Goal: Task Accomplishment & Management: Complete application form

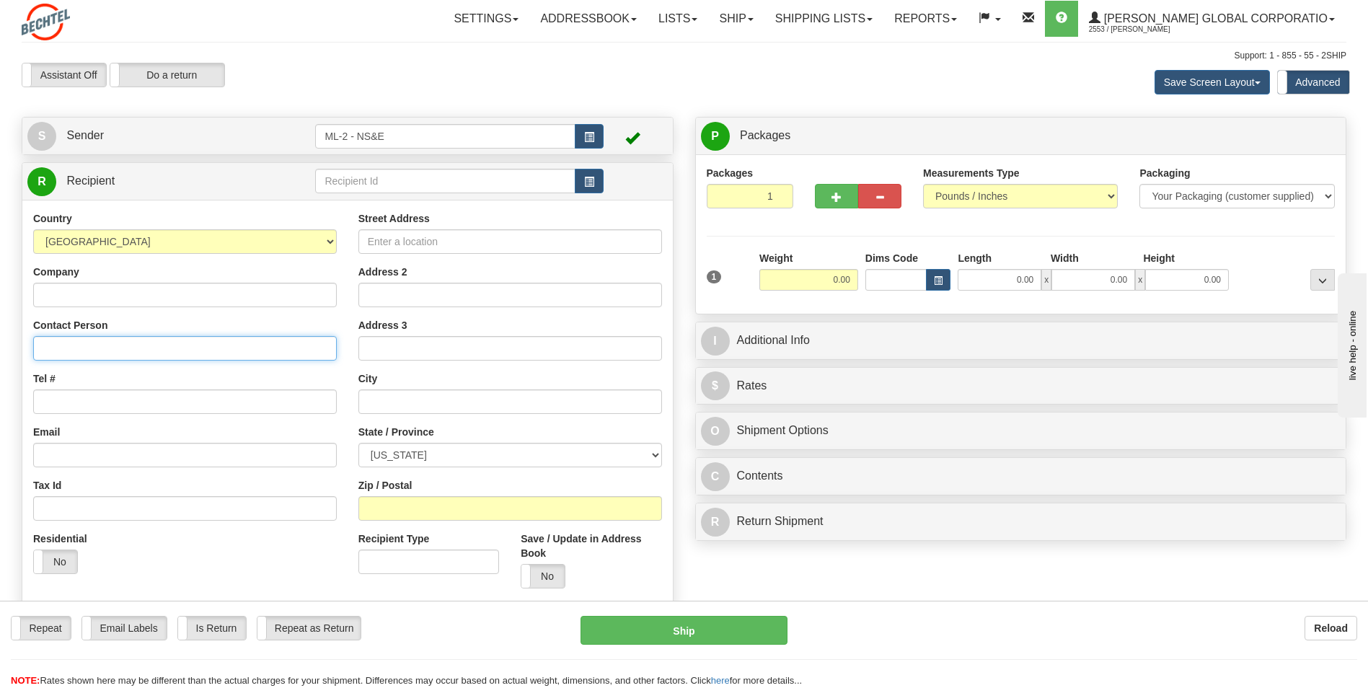
click at [56, 343] on input "Contact Person" at bounding box center [185, 348] width 304 height 25
type input "[PERSON_NAME]"
click at [98, 403] on input "Tel #" at bounding box center [185, 401] width 304 height 25
click at [159, 344] on input "[PERSON_NAME]" at bounding box center [185, 348] width 304 height 25
click at [67, 399] on input "Tel #" at bounding box center [185, 401] width 304 height 25
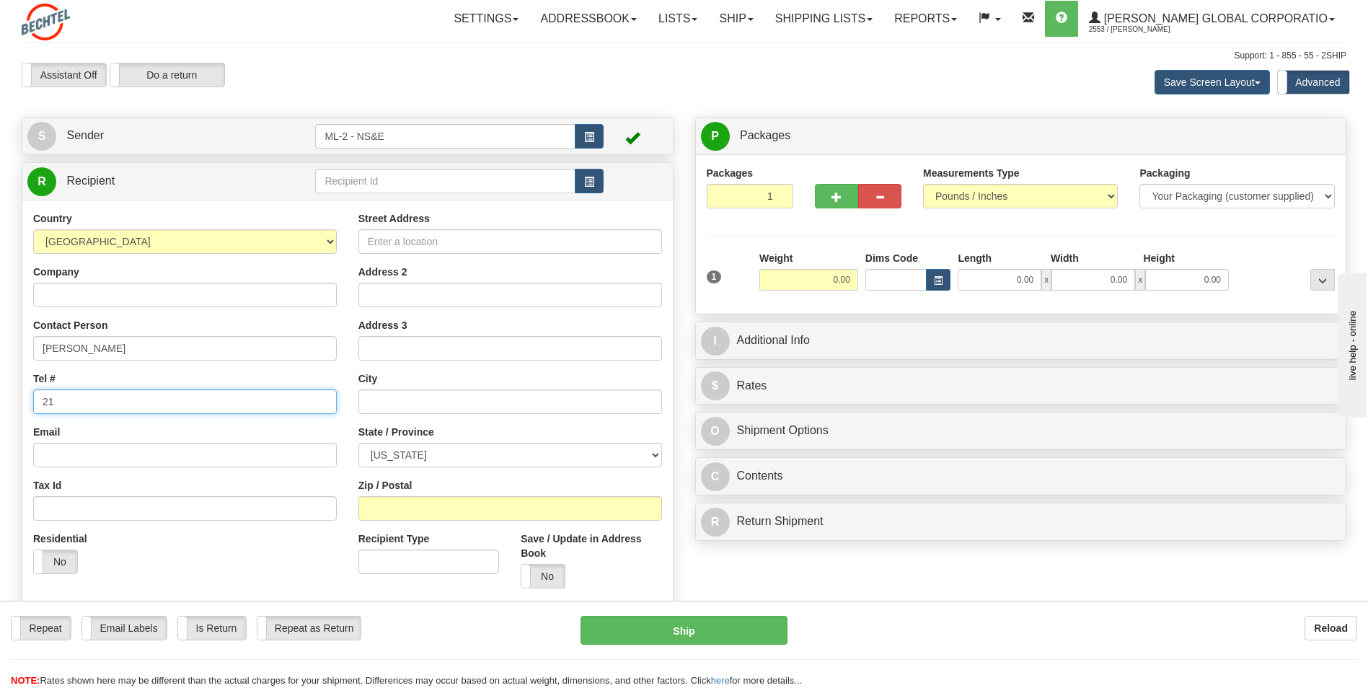
type input "2"
click at [390, 243] on input "Street Address" at bounding box center [510, 241] width 304 height 25
type input "[STREET_ADDRESS]"
click at [387, 396] on input "text" at bounding box center [510, 401] width 304 height 25
type input "[GEOGRAPHIC_DATA]"
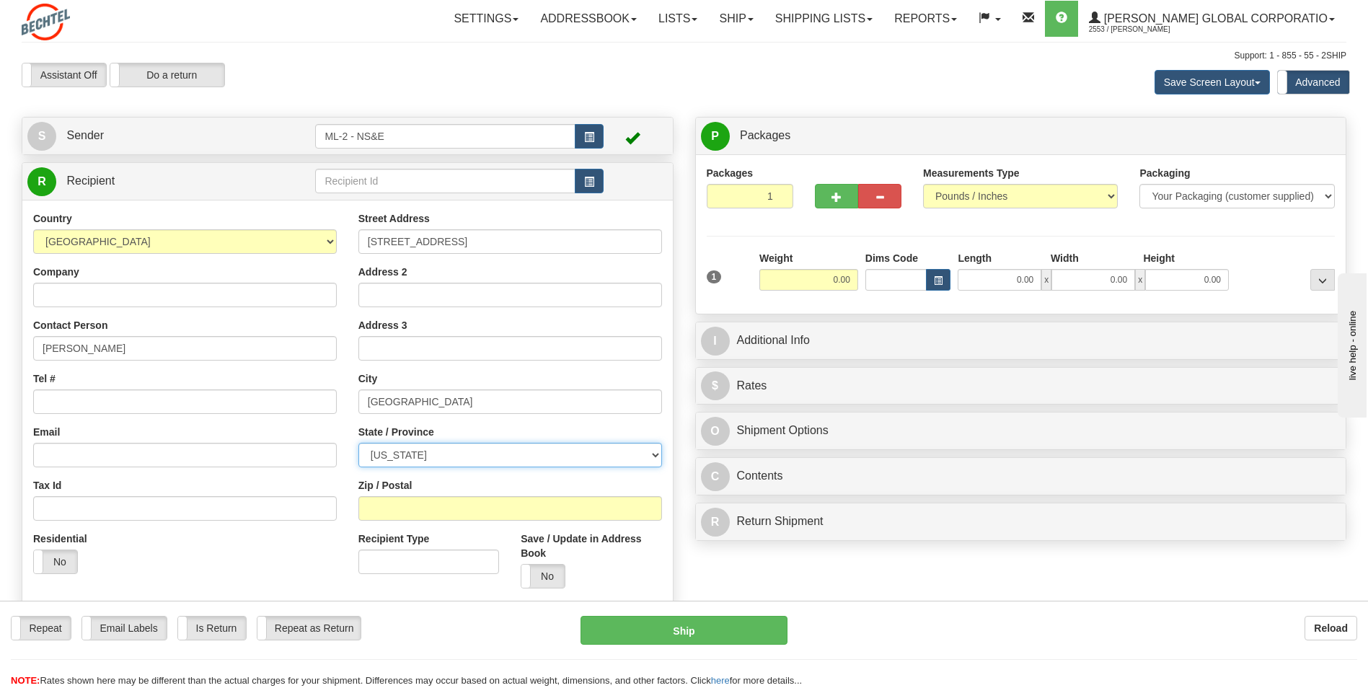
click at [656, 454] on select "[US_STATE] [US_STATE] [US_STATE] [US_STATE] Armed Forces America Armed Forces E…" at bounding box center [510, 455] width 304 height 25
select select "[GEOGRAPHIC_DATA]"
click at [358, 443] on select "[US_STATE] [US_STATE] [US_STATE] [US_STATE] Armed Forces America Armed Forces E…" at bounding box center [510, 455] width 304 height 25
click at [411, 502] on input "Zip / Postal" at bounding box center [510, 508] width 304 height 25
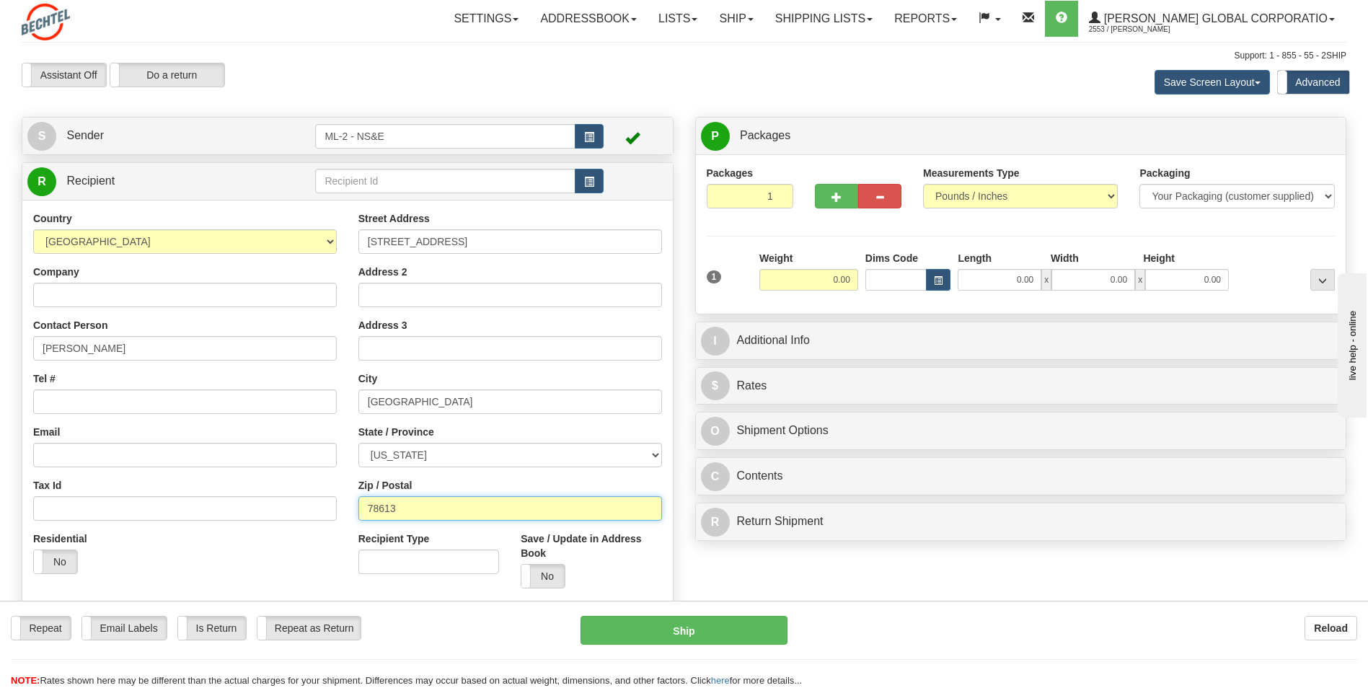
type input "78613"
click at [506, 478] on div "Zip / Postal 78613" at bounding box center [510, 499] width 304 height 43
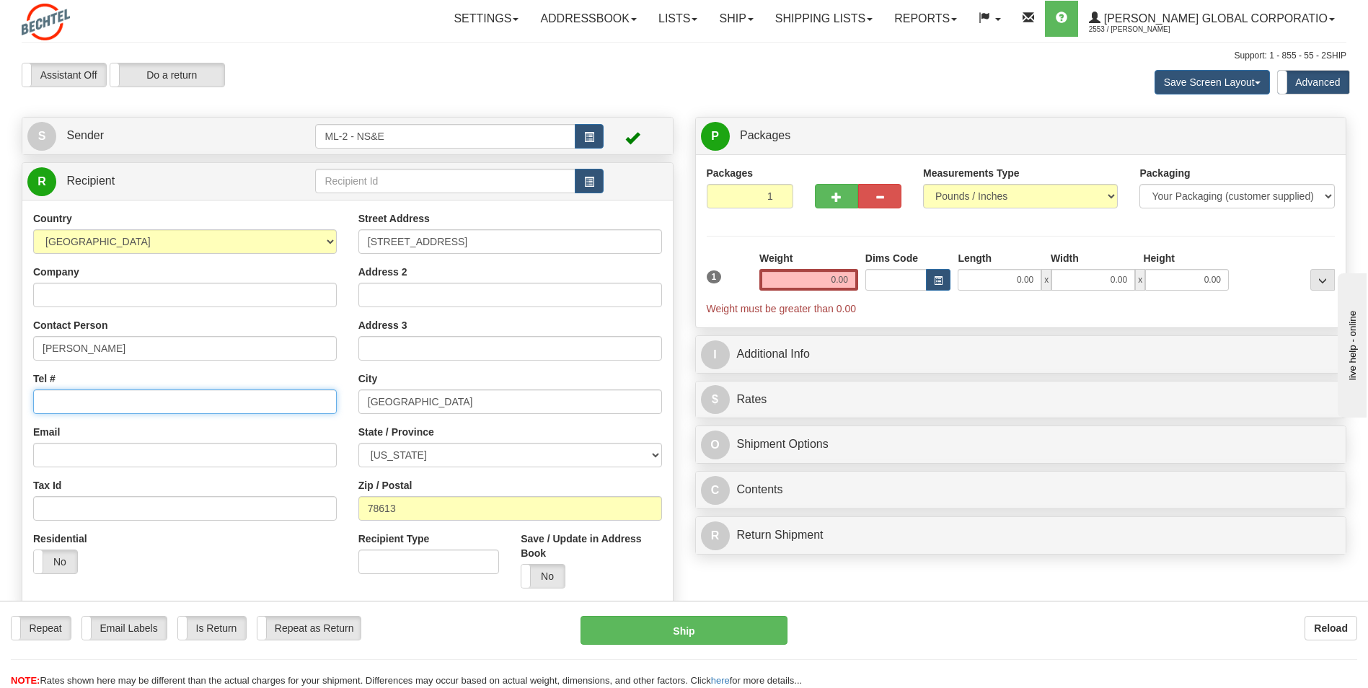
click at [74, 406] on input "Tel #" at bounding box center [185, 401] width 304 height 25
type input "[PHONE_NUMBER]"
click at [833, 278] on input "0.00" at bounding box center [808, 280] width 99 height 22
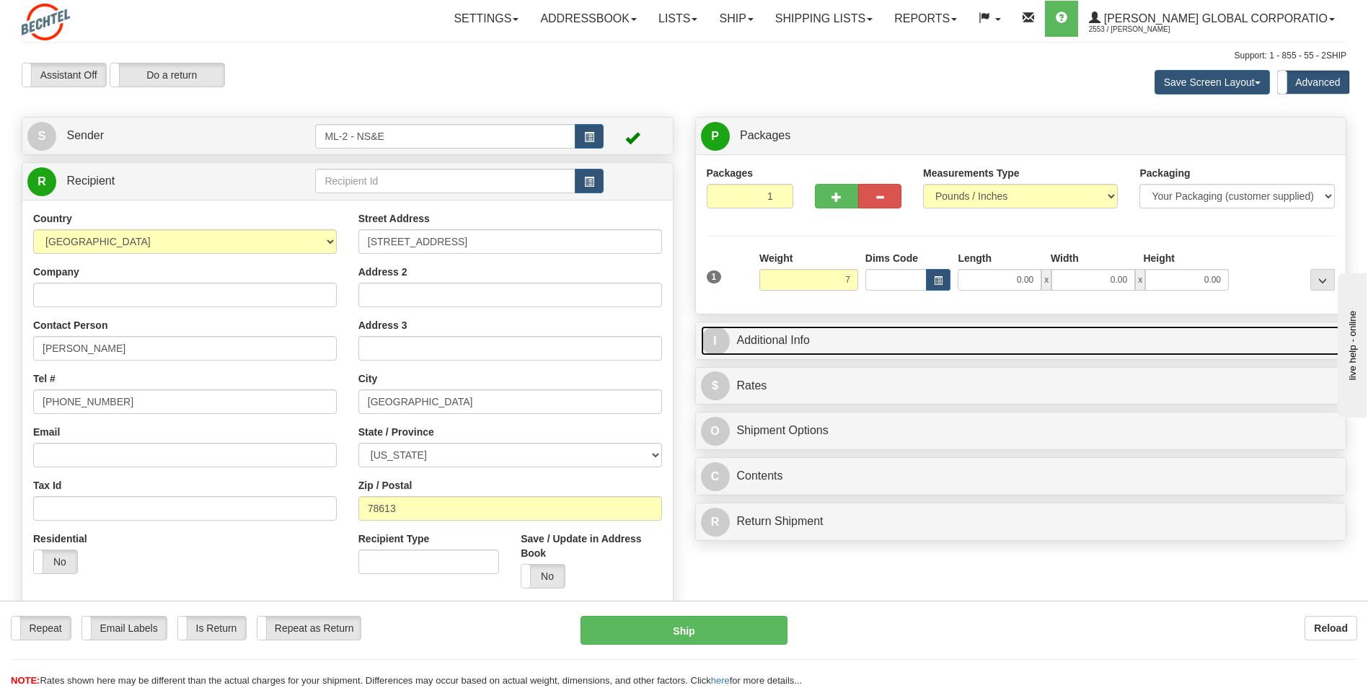
type input "7.00"
click at [823, 337] on link "I Additional Info" at bounding box center [1021, 341] width 640 height 30
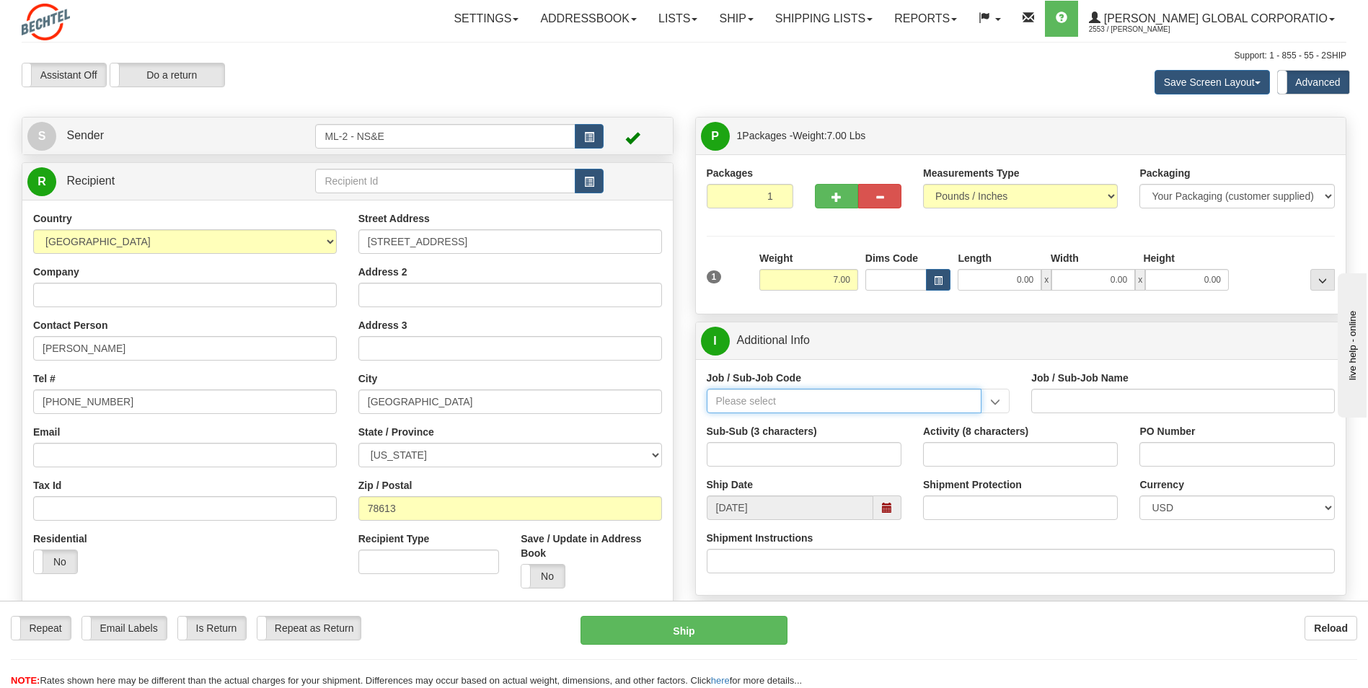
click at [799, 409] on input "Job / Sub-Job Code" at bounding box center [843, 401] width 275 height 25
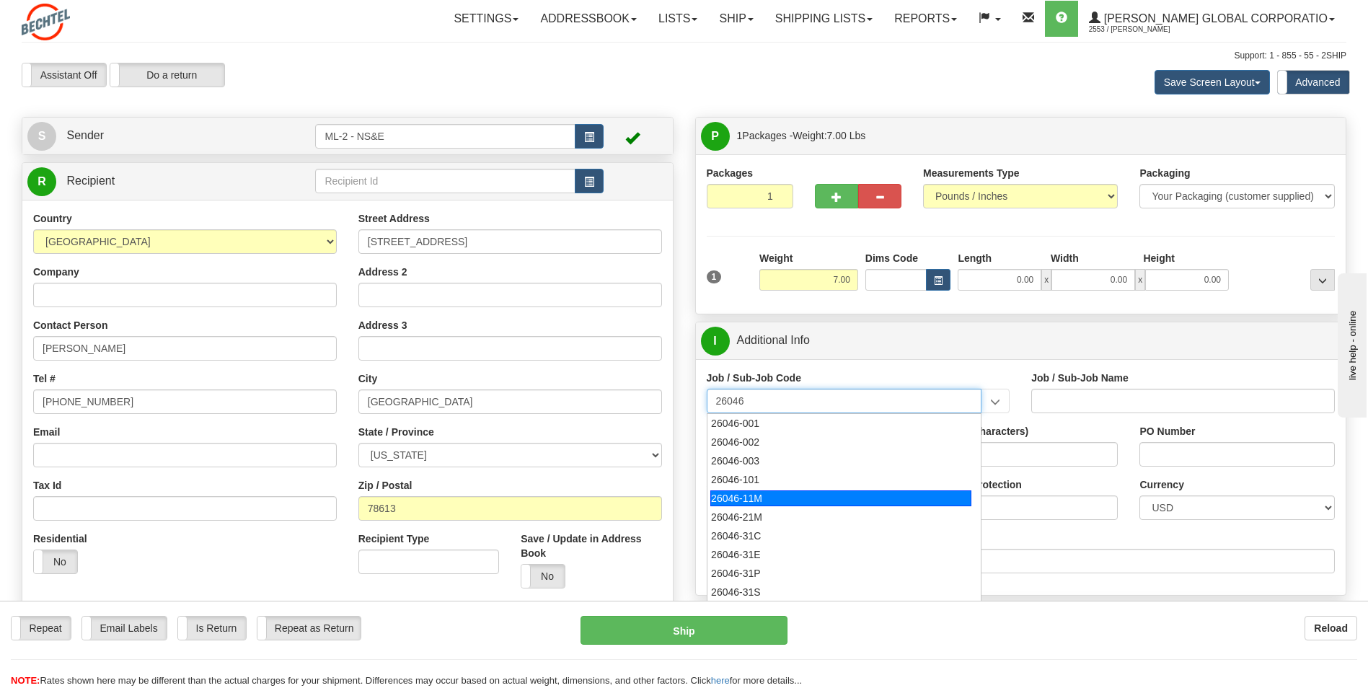
click at [740, 494] on div "26046-11M" at bounding box center [840, 498] width 261 height 16
type input "26046-11M"
type input "MOBILE LAUNCHER 2 - PROJECT MANAGEMENT"
type input "26046-11M"
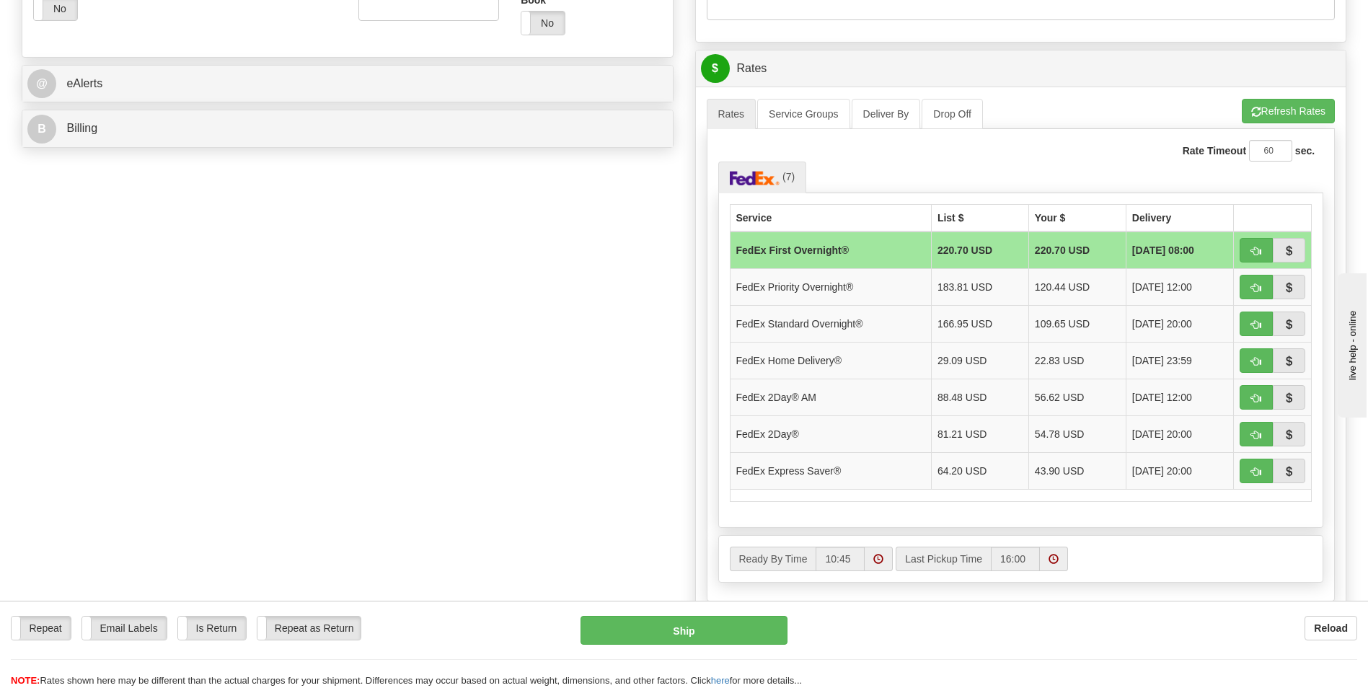
scroll to position [144, 0]
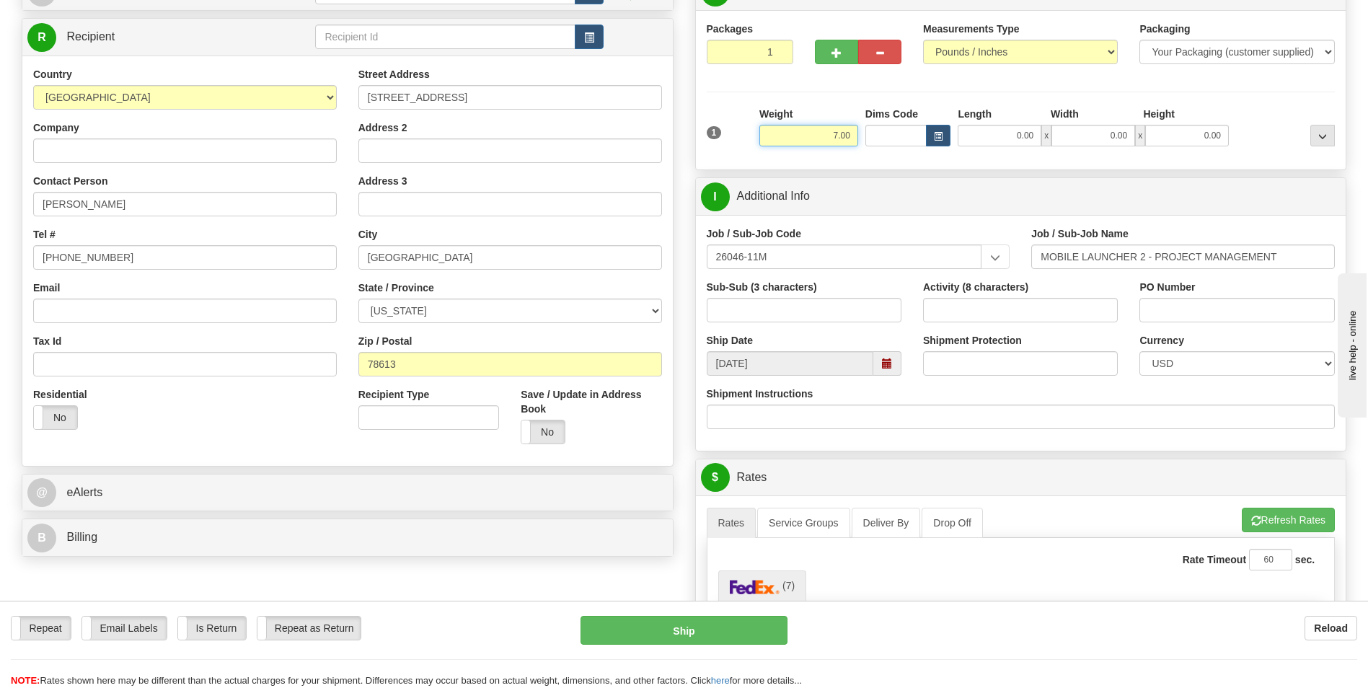
drag, startPoint x: 856, startPoint y: 136, endPoint x: 816, endPoint y: 136, distance: 40.4
click at [816, 136] on input "7.00" at bounding box center [808, 136] width 99 height 22
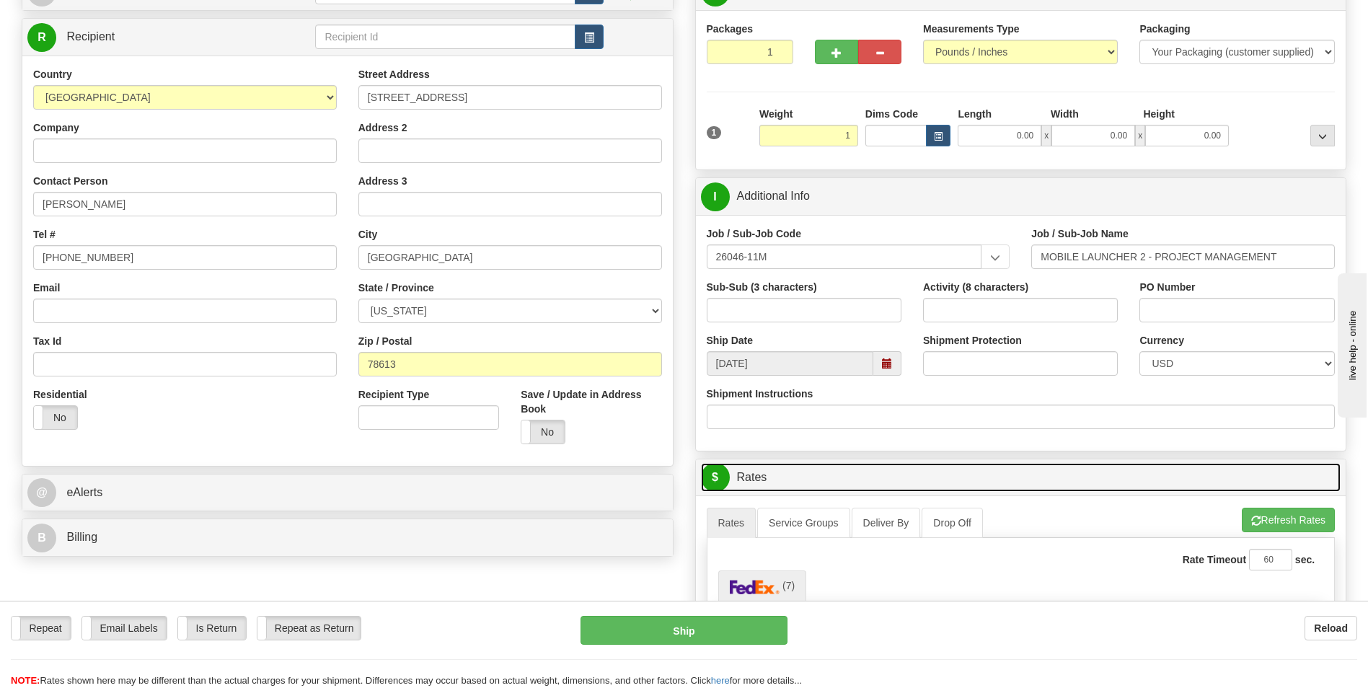
type input "1.00"
click at [1011, 464] on link "$ Rates" at bounding box center [1021, 478] width 640 height 30
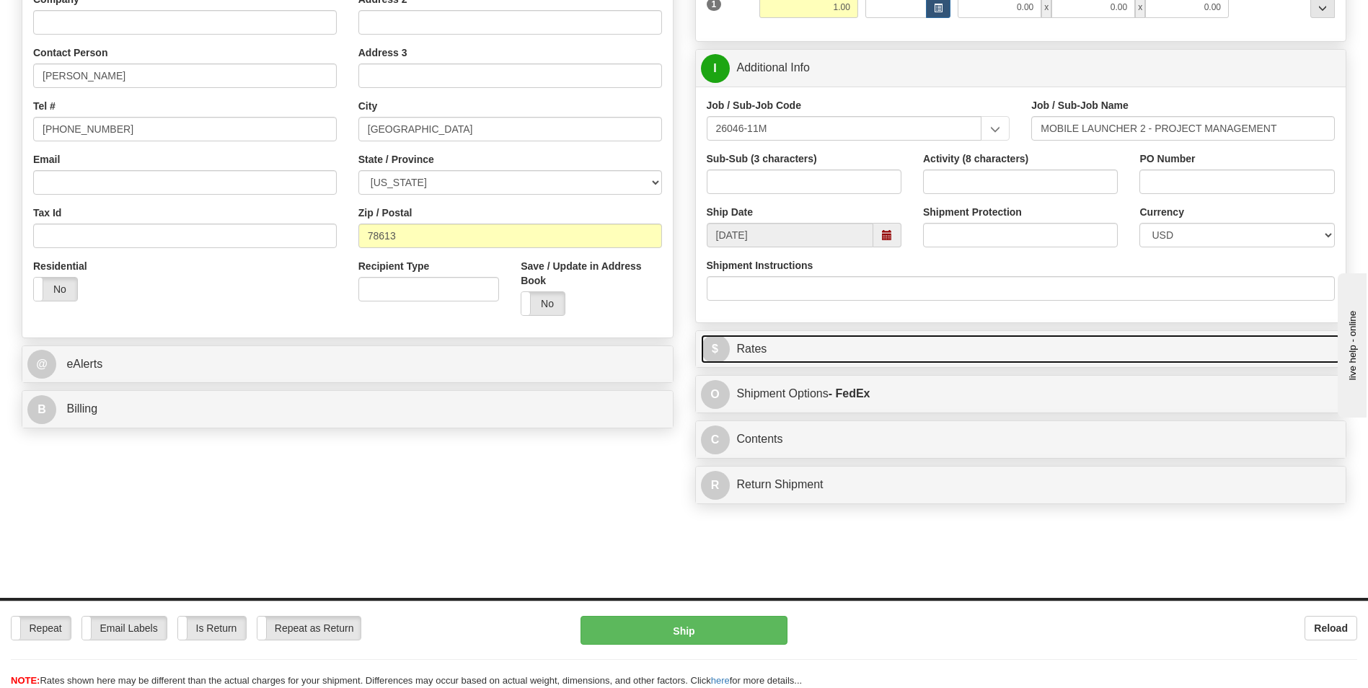
scroll to position [288, 0]
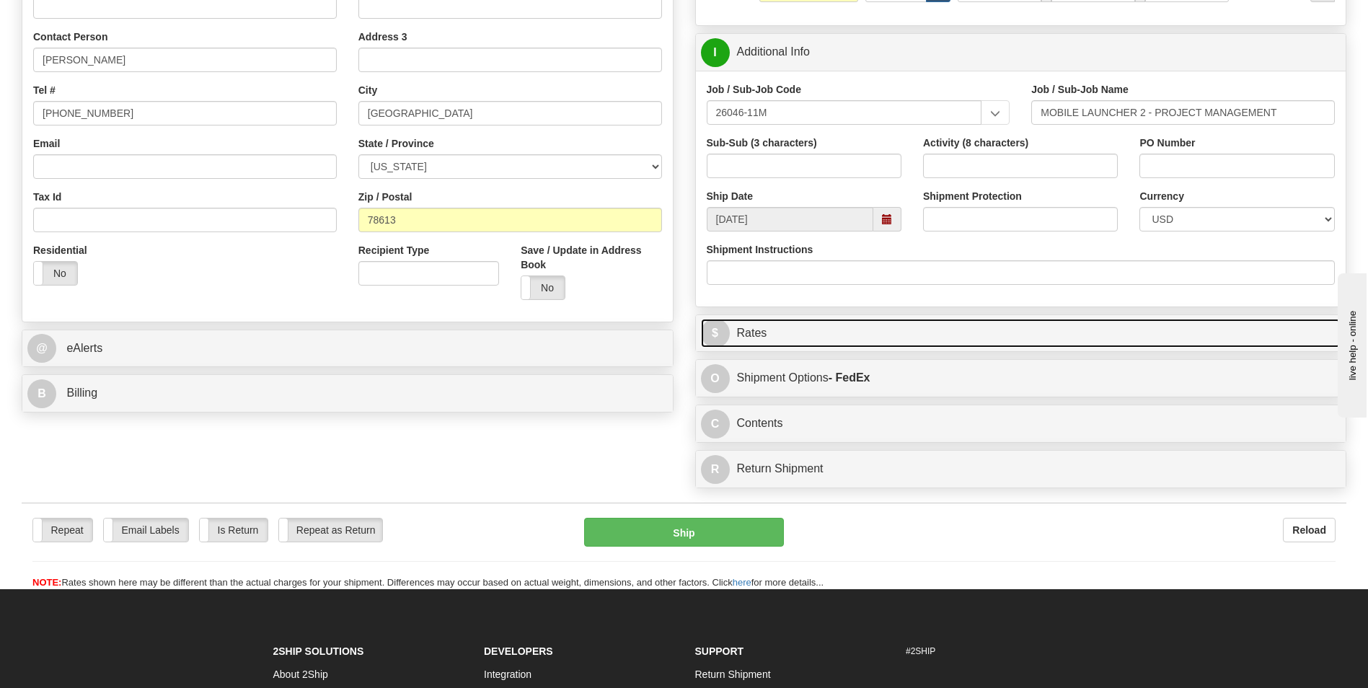
click at [781, 332] on link "$ Rates" at bounding box center [1021, 334] width 640 height 30
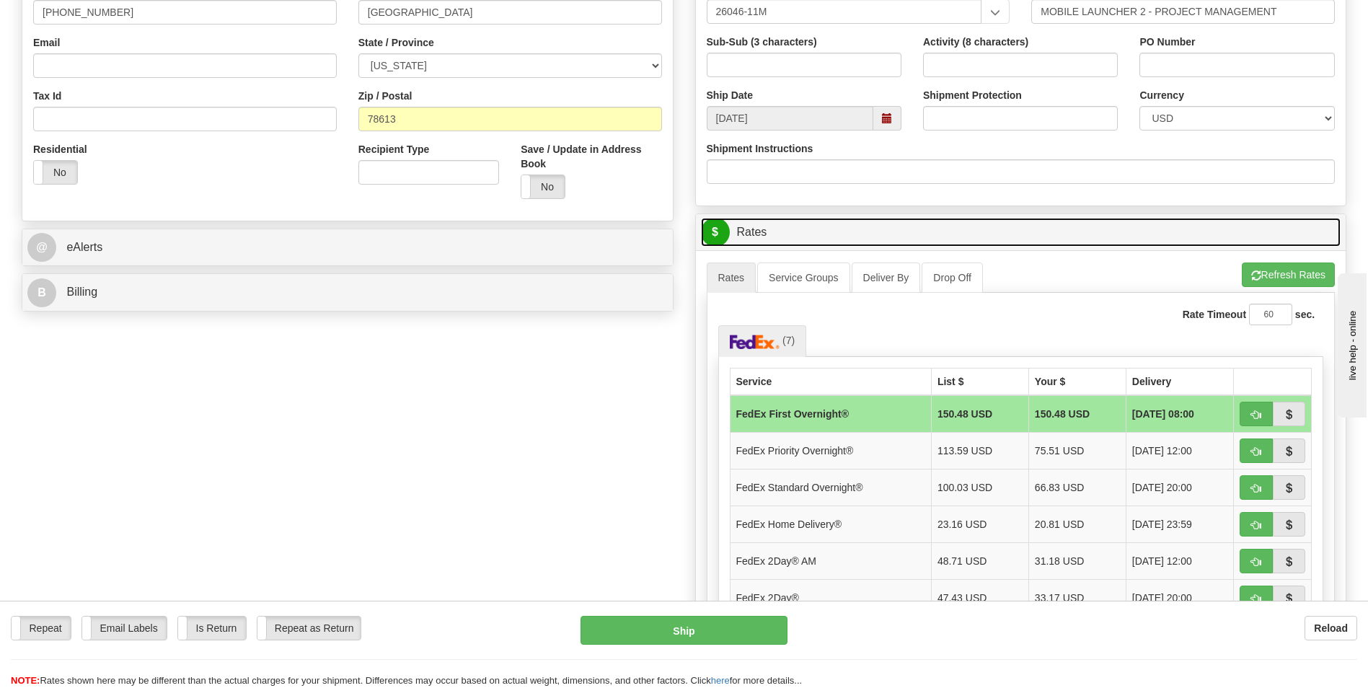
scroll to position [505, 0]
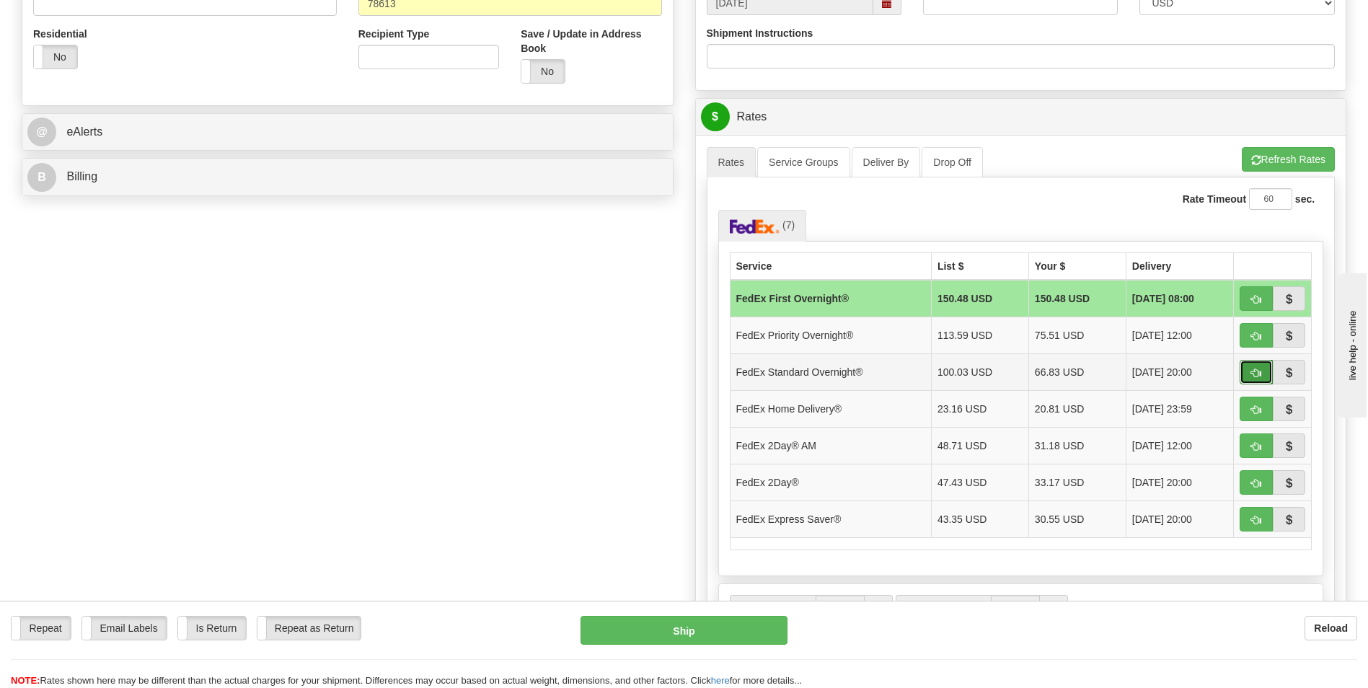
click at [1259, 371] on span "button" at bounding box center [1256, 372] width 10 height 9
type input "05"
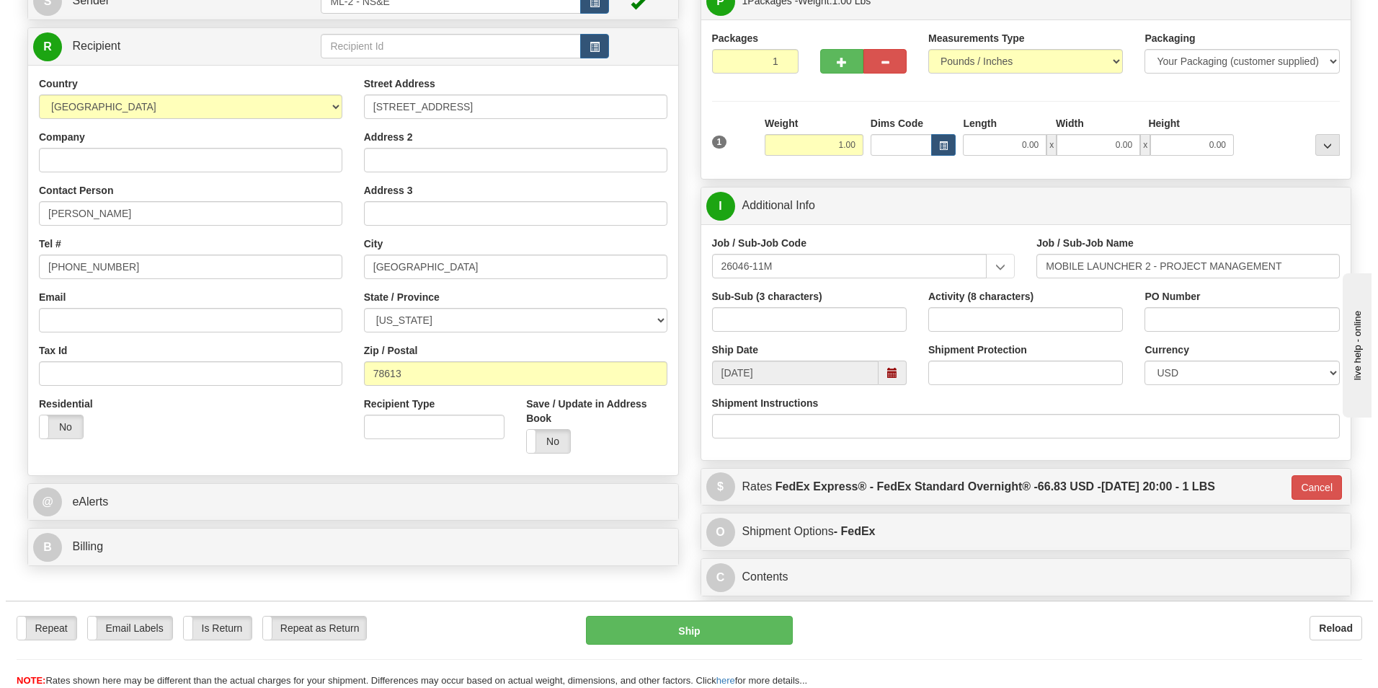
scroll to position [128, 0]
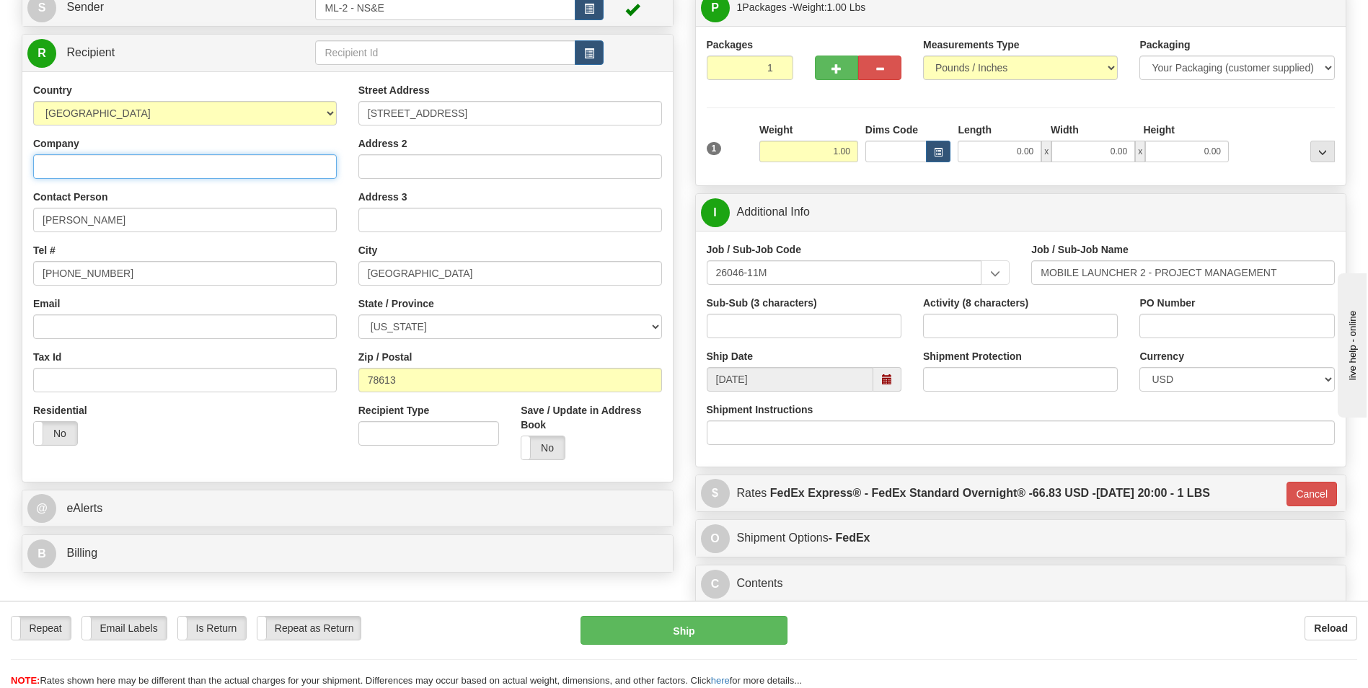
click at [58, 169] on input "Company" at bounding box center [185, 166] width 304 height 25
type input "[PERSON_NAME] National"
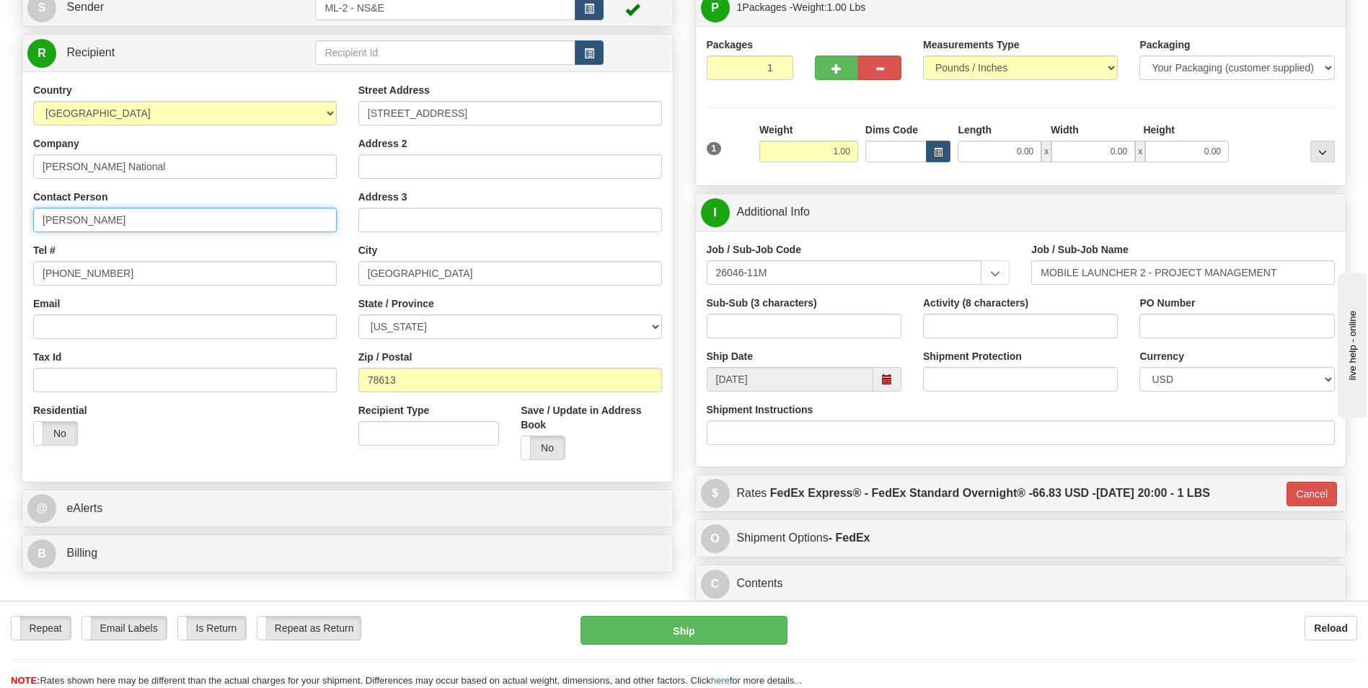
click at [141, 220] on input "[PERSON_NAME]" at bounding box center [185, 220] width 304 height 25
type input "[PERSON_NAME] IS&T"
click at [704, 629] on button "Ship" at bounding box center [683, 630] width 206 height 29
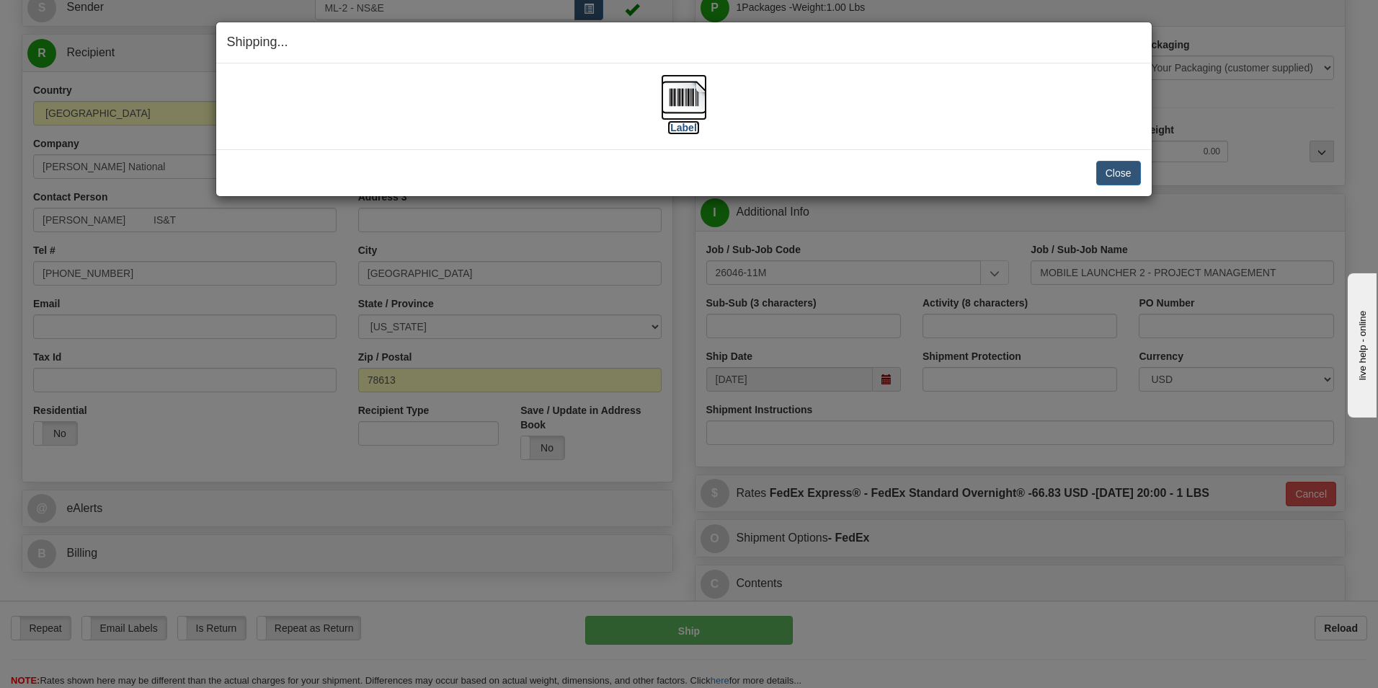
click at [682, 131] on label "[Label]" at bounding box center [684, 127] width 33 height 14
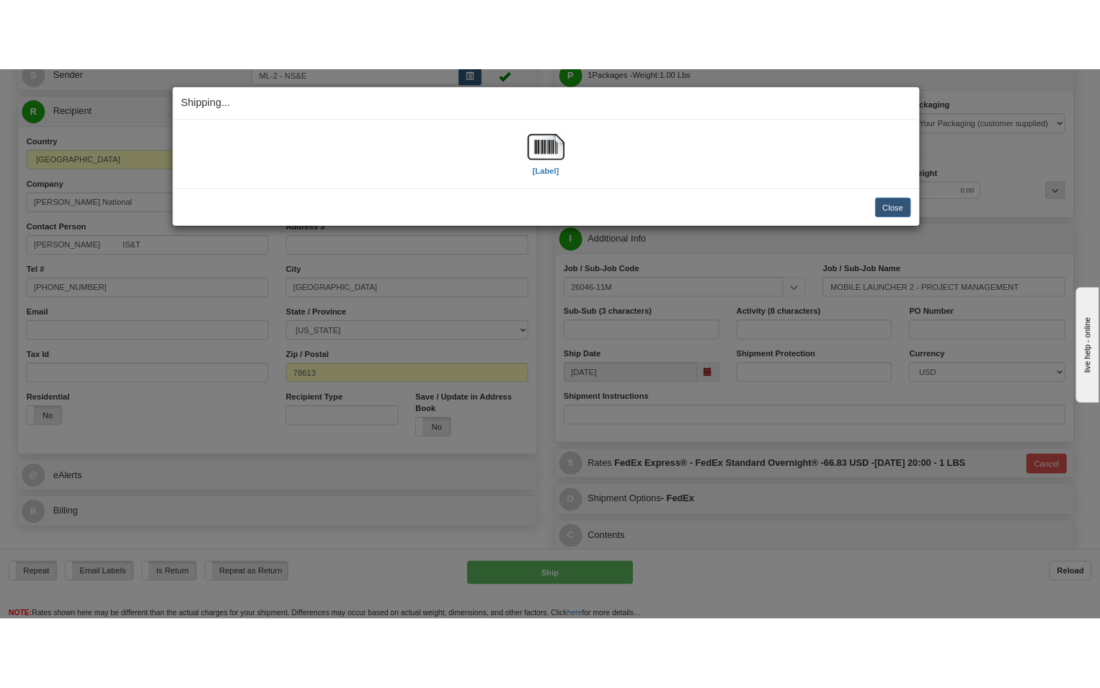
scroll to position [161, 0]
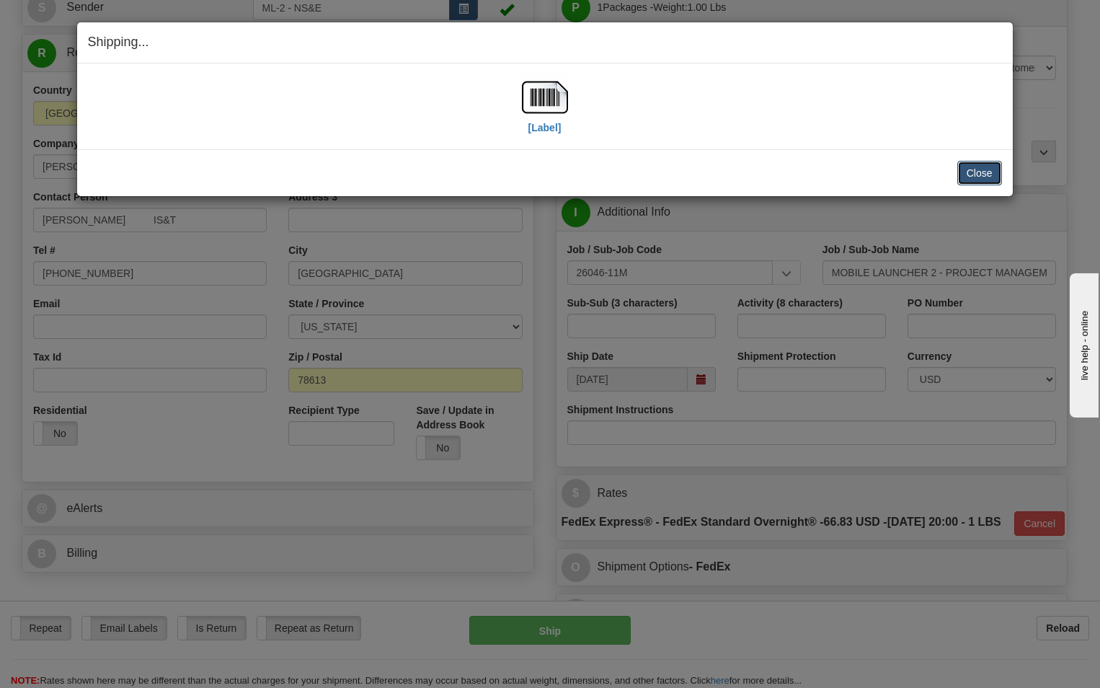
click at [982, 169] on button "Close" at bounding box center [979, 173] width 45 height 25
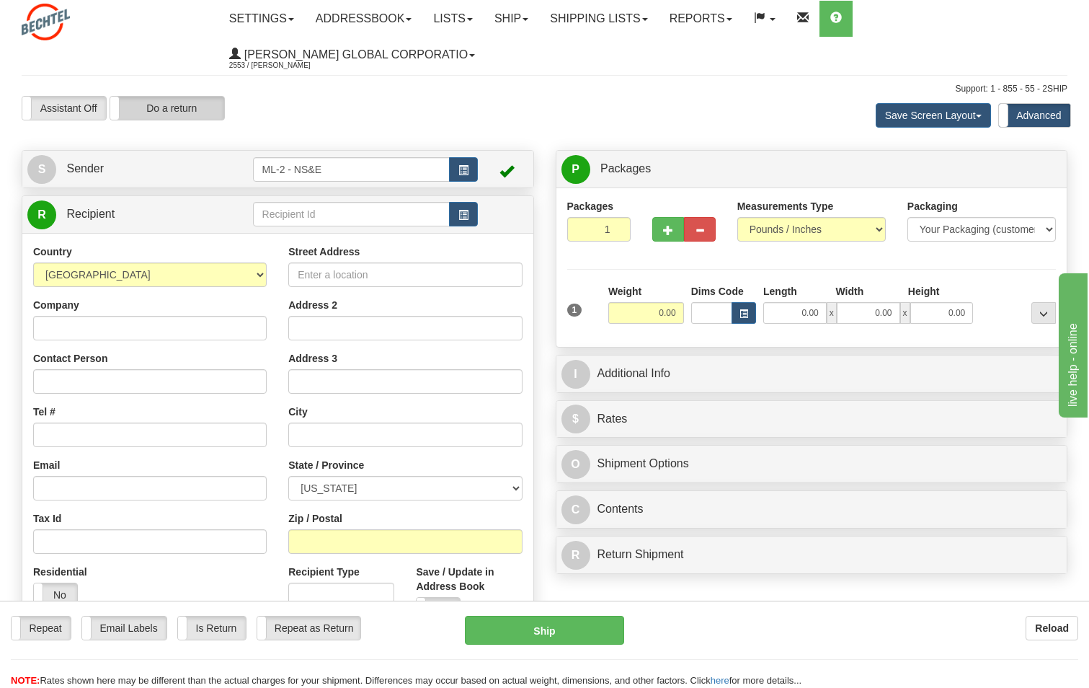
click at [187, 106] on label "Do a return" at bounding box center [167, 108] width 114 height 23
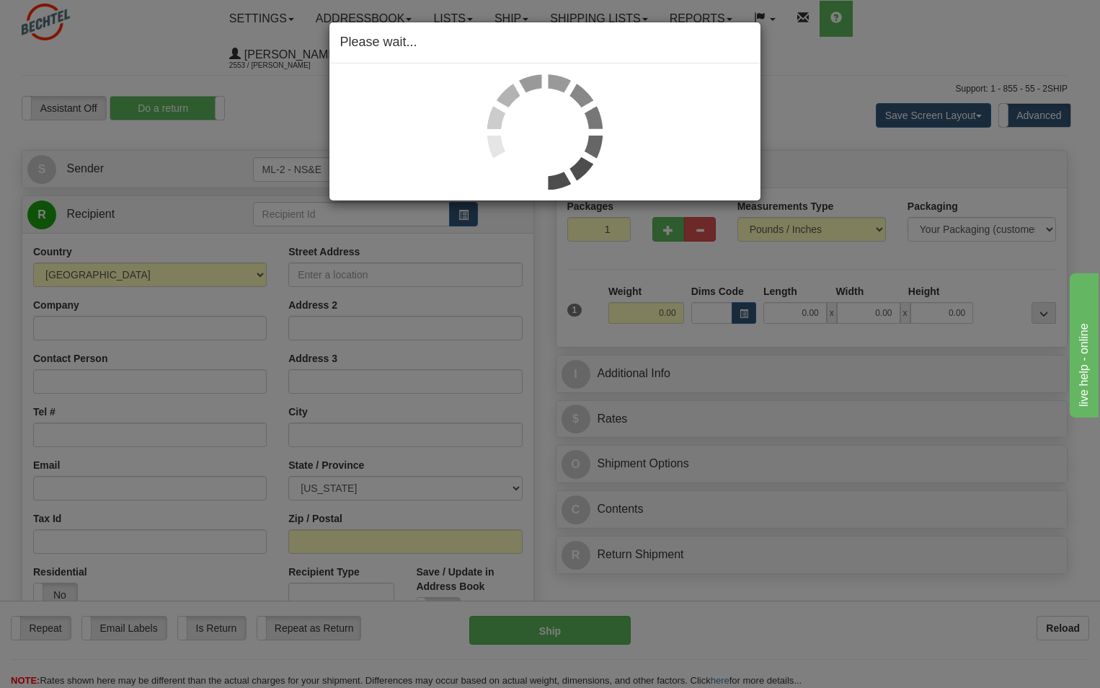
type input "ML-2 - NS&E"
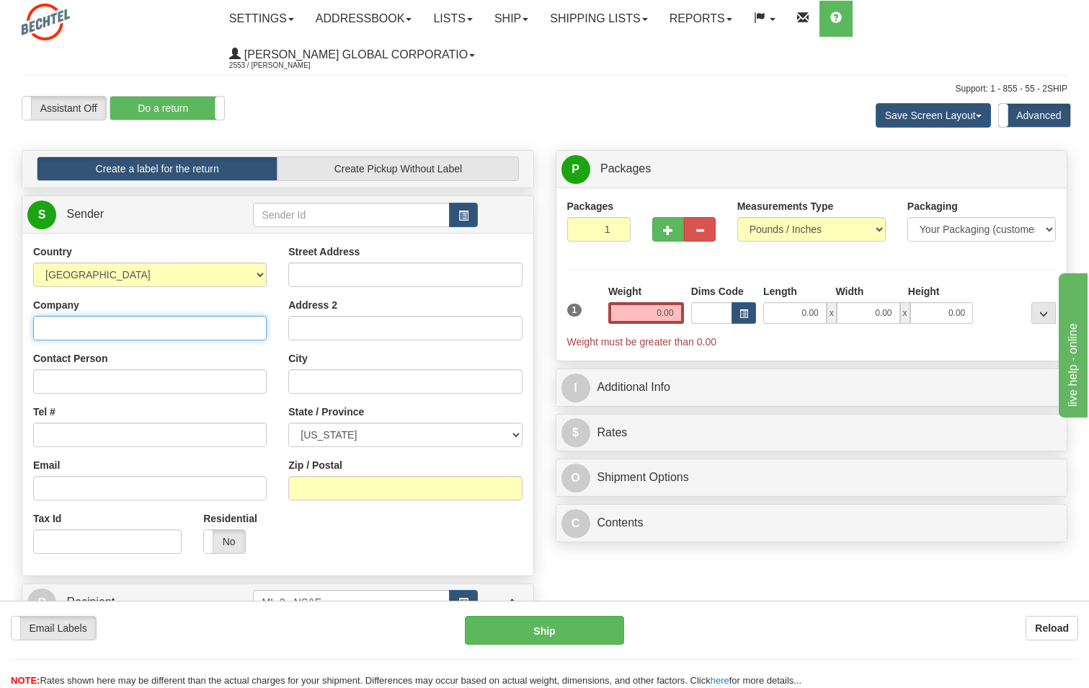
click at [92, 332] on input "Company" at bounding box center [150, 328] width 234 height 25
click at [89, 324] on input "Company" at bounding box center [150, 328] width 234 height 25
type input "[PERSON_NAME] National"
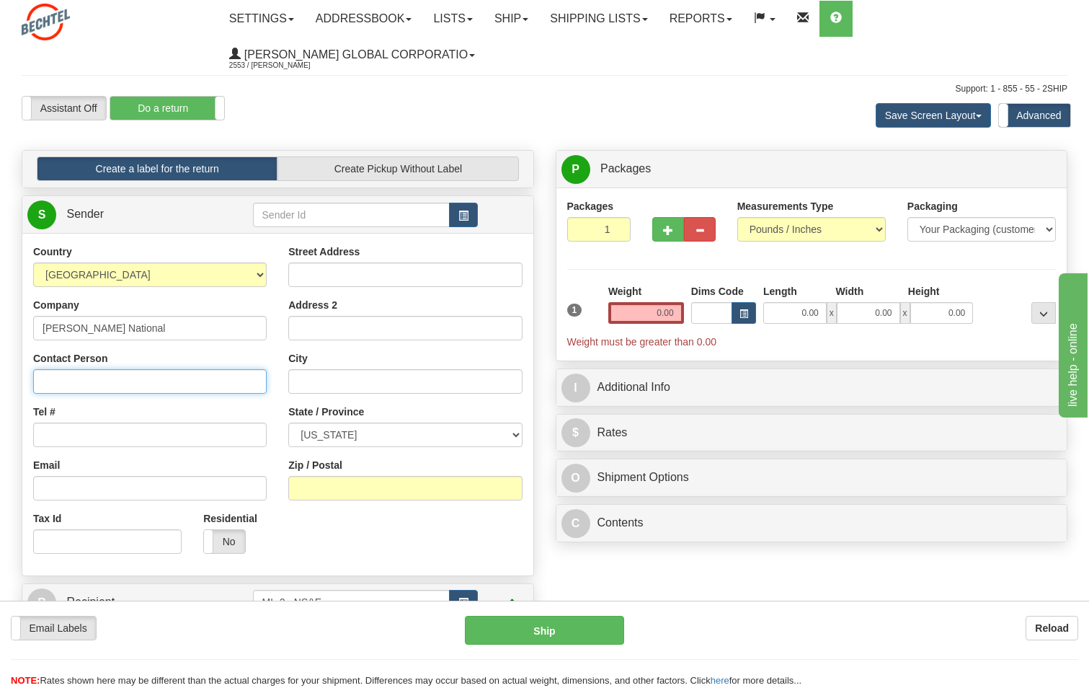
click at [45, 376] on input "Contact Person" at bounding box center [150, 381] width 234 height 25
type input "[PERSON_NAME] IS&T"
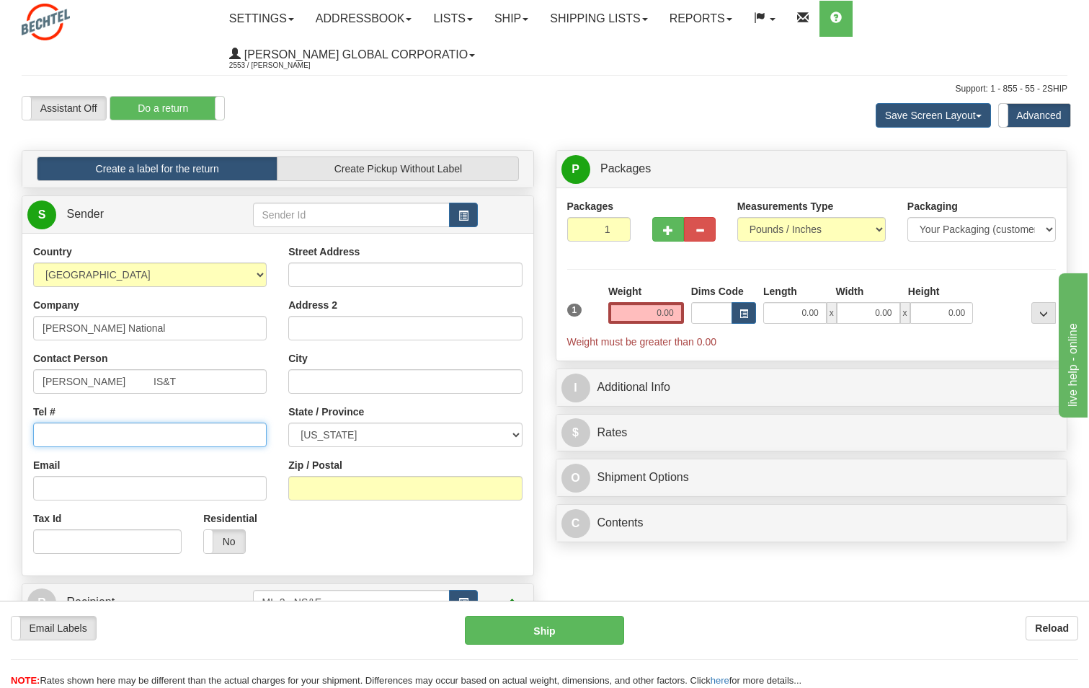
type input "[PHONE_NUMBER]"
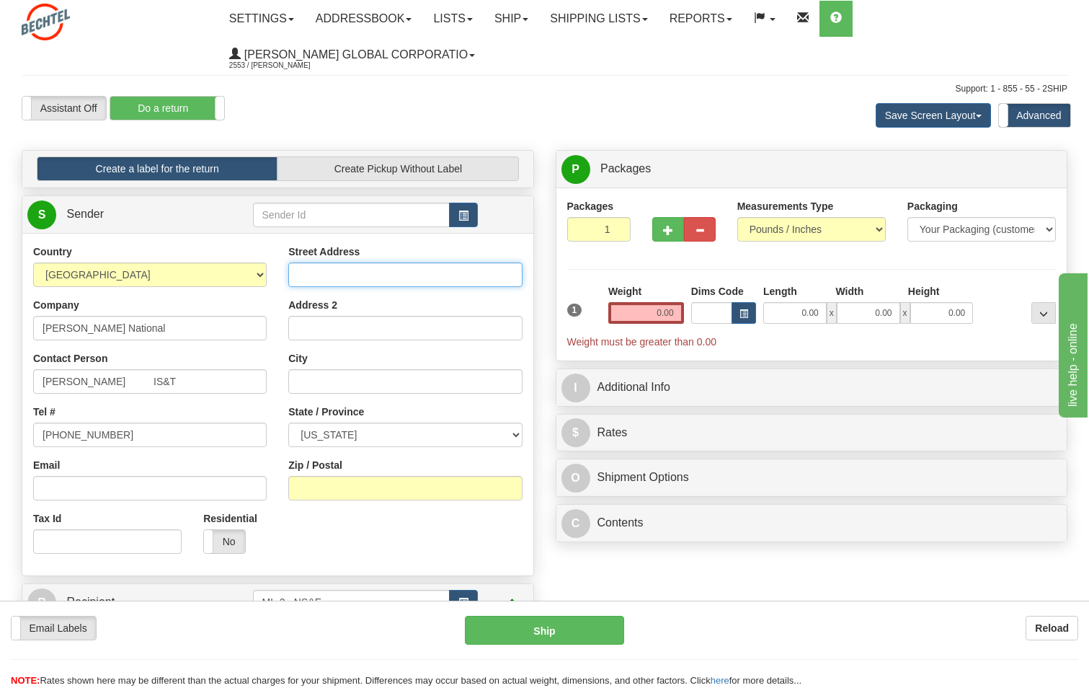
type input "[STREET_ADDRESS]"
type input "[GEOGRAPHIC_DATA]"
select select "[GEOGRAPHIC_DATA]"
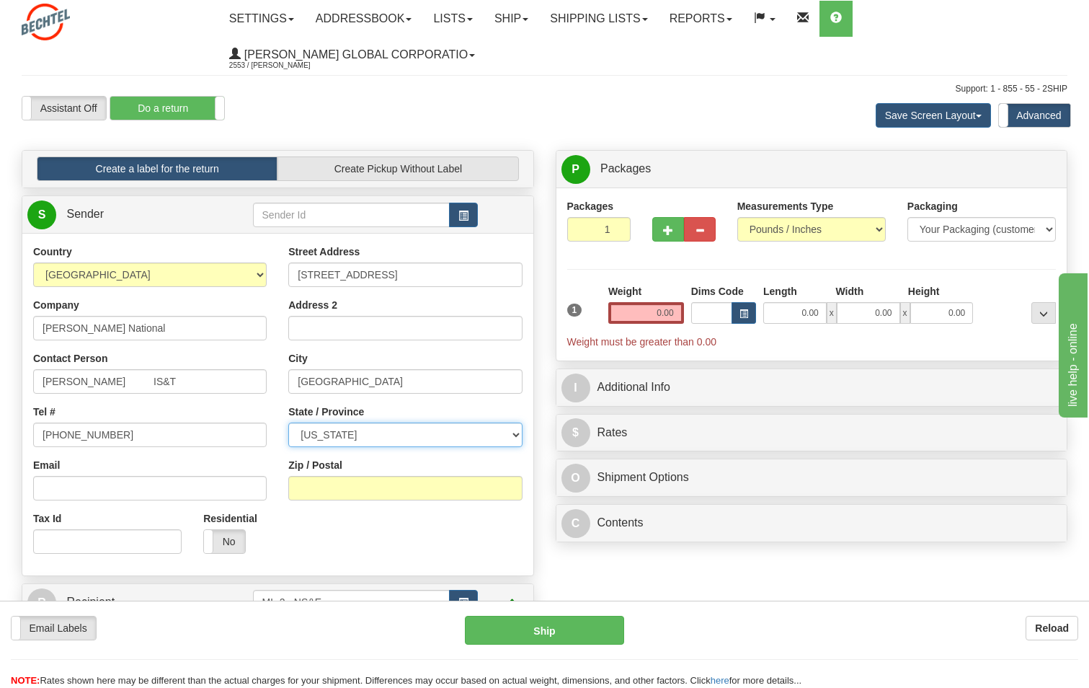
type input "78613"
click at [666, 312] on input "0.00" at bounding box center [646, 313] width 76 height 22
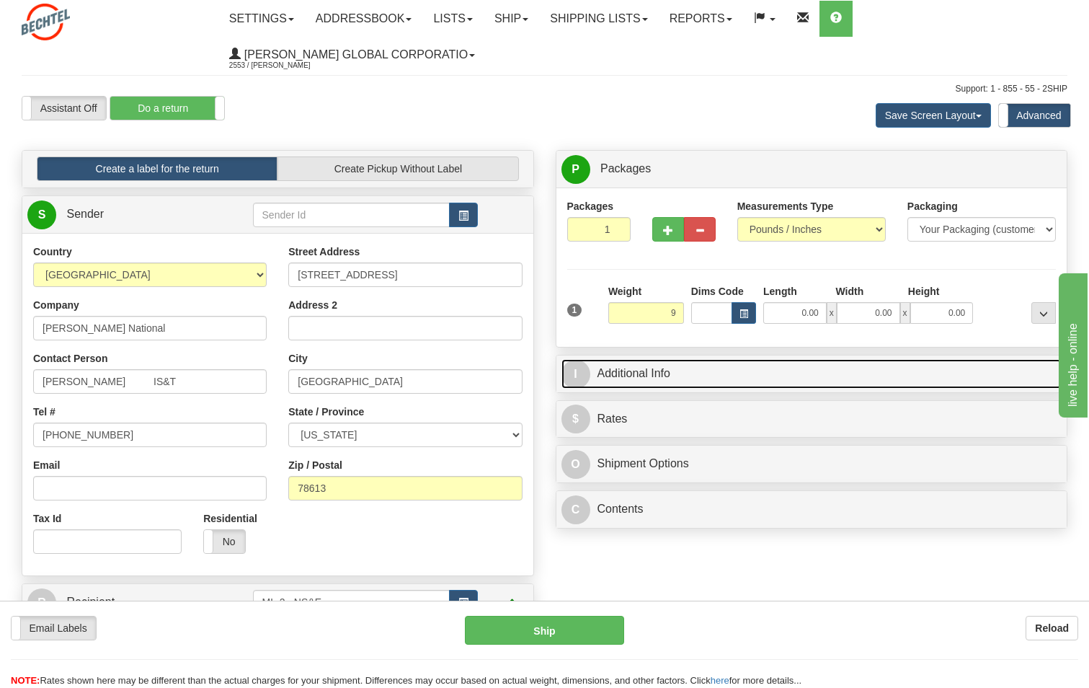
type input "9.00"
click at [633, 376] on link "I Additional Info" at bounding box center [812, 374] width 501 height 30
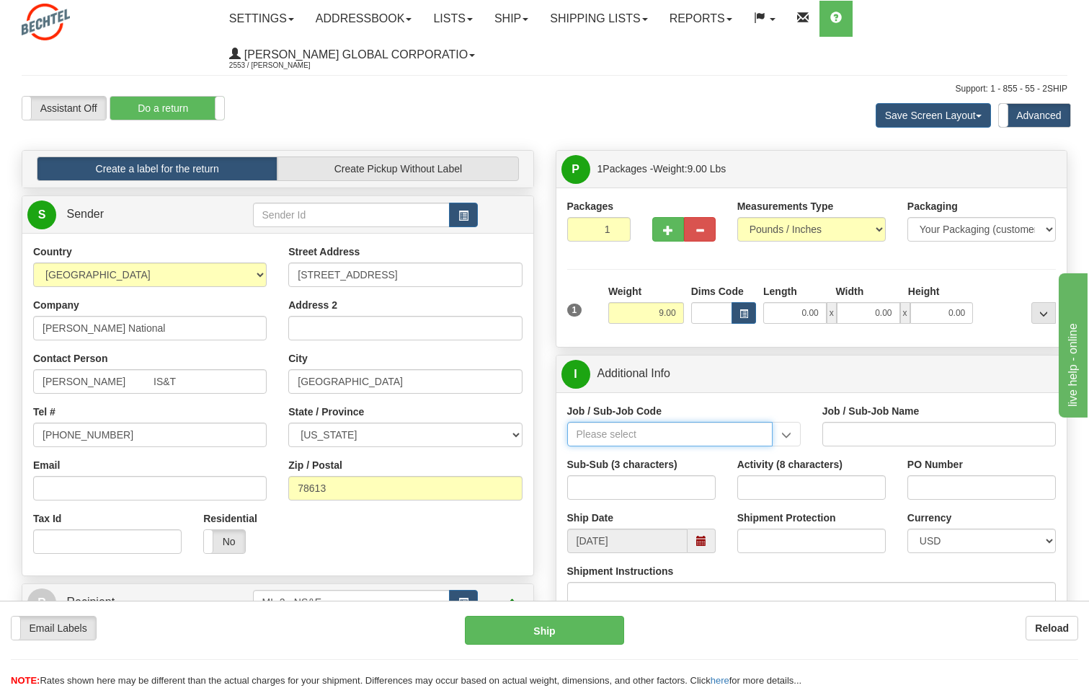
click at [624, 429] on input "Job / Sub-Job Code" at bounding box center [669, 434] width 205 height 25
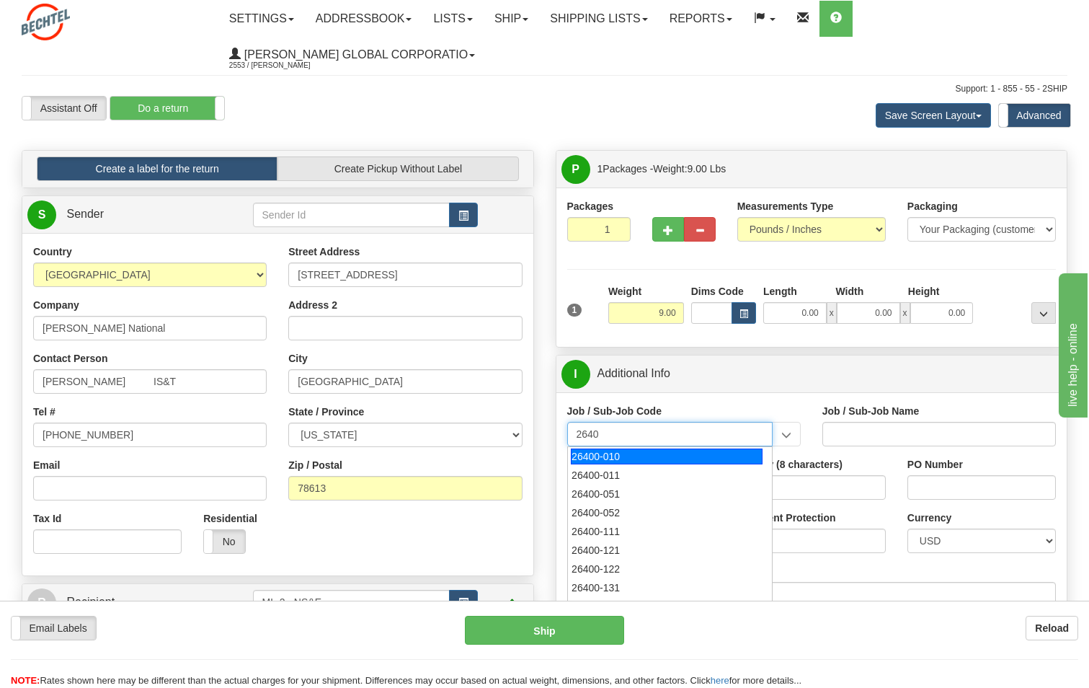
type input "26406"
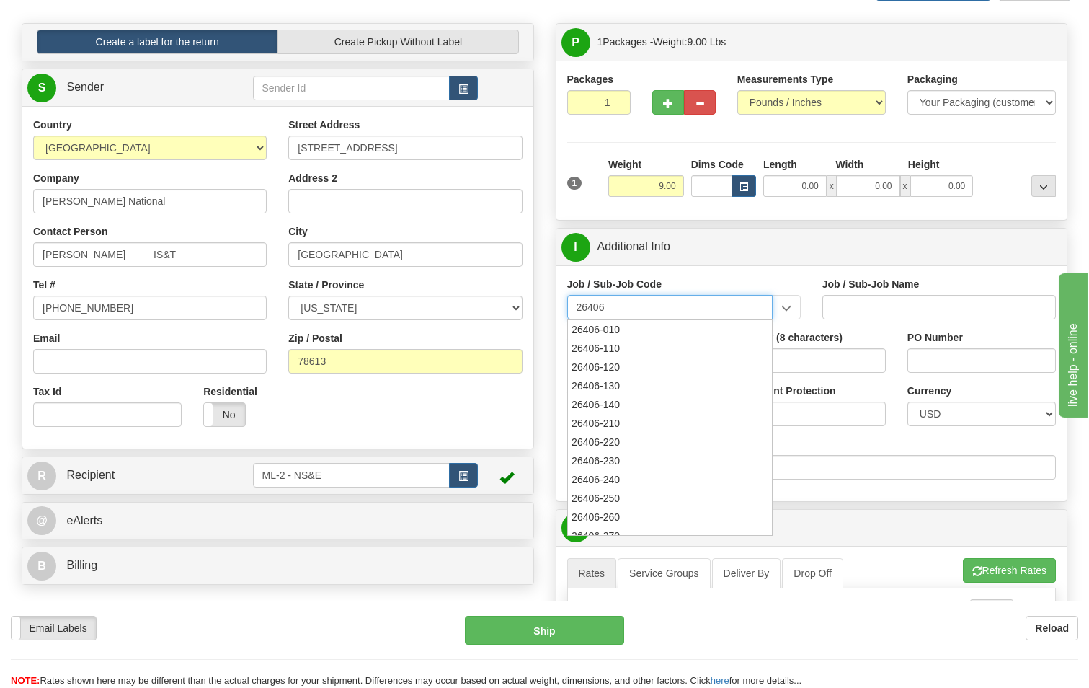
scroll to position [144, 0]
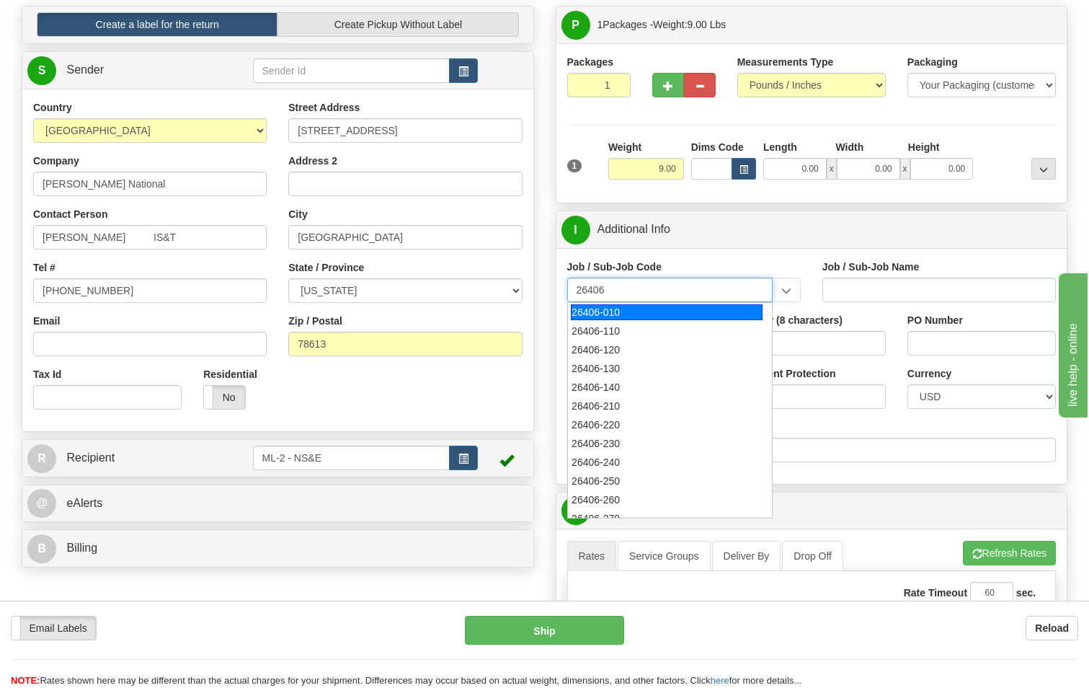
click at [668, 294] on input "26406" at bounding box center [669, 290] width 205 height 25
drag, startPoint x: 655, startPoint y: 292, endPoint x: 502, endPoint y: 298, distance: 153.7
click at [502, 6] on div "Create a label for the return Create Pickup Without Label S Sender" at bounding box center [545, 6] width 1068 height 0
type input "24601-104"
type input "BSQE CANADA SERVICES - HUSKY NO. 1041-M-29 PO NO."
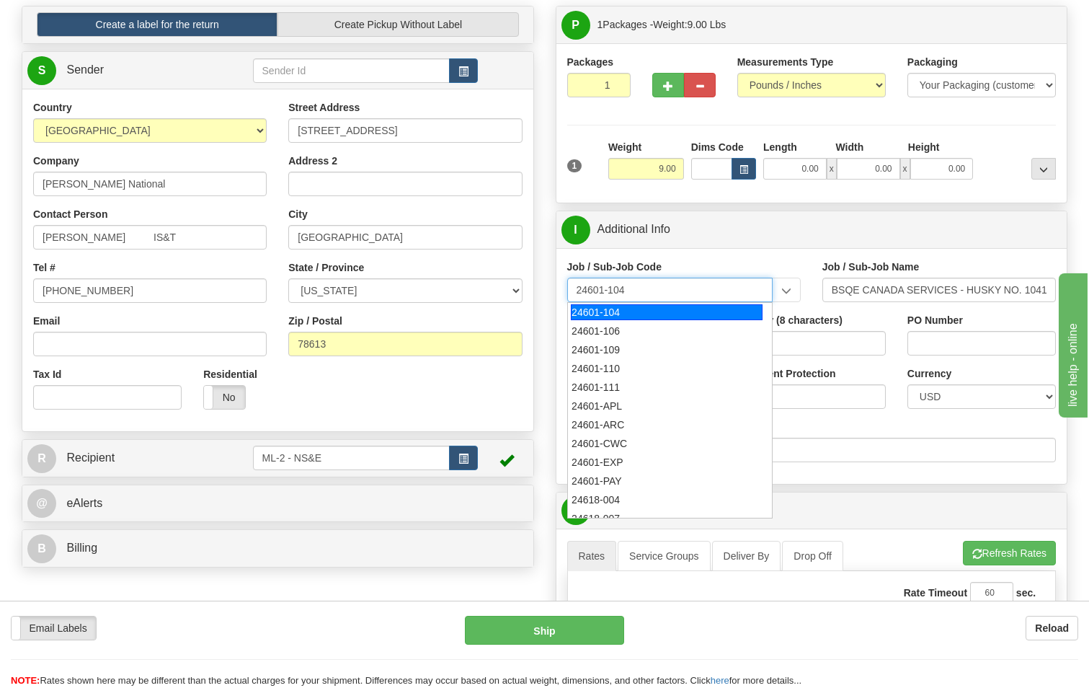
type input "24601-104"
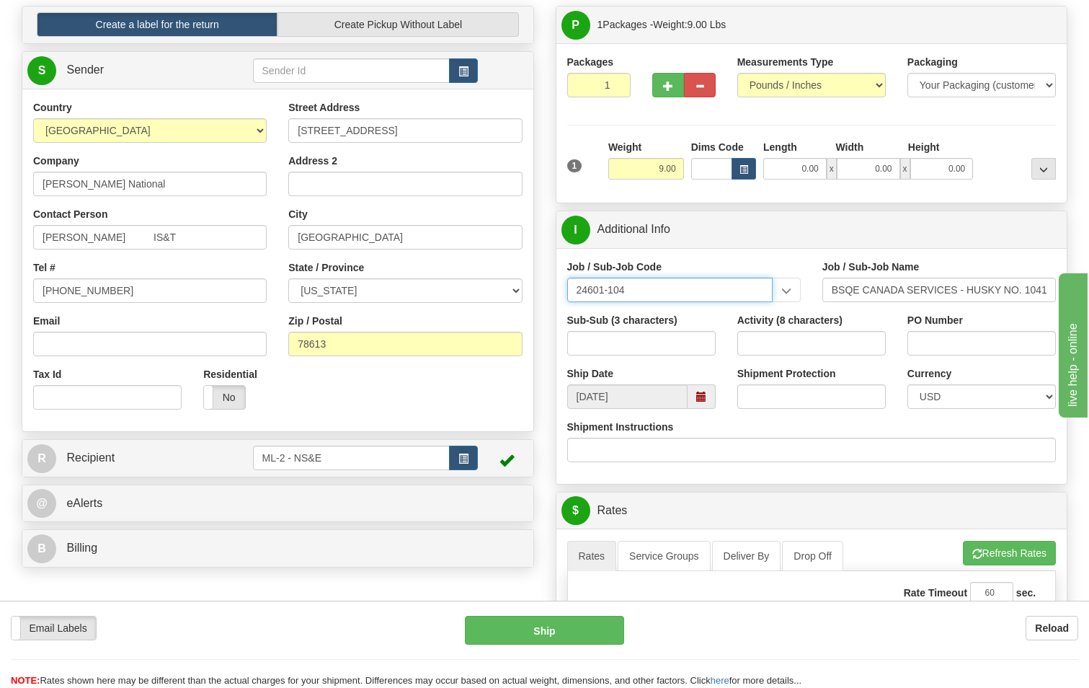
drag, startPoint x: 686, startPoint y: 294, endPoint x: 502, endPoint y: 291, distance: 183.9
click at [502, 6] on div "Create a label for the return Create Pickup Without Label S Sender" at bounding box center [545, 6] width 1068 height 0
click at [638, 285] on input "Job / Sub-Job Code" at bounding box center [669, 290] width 205 height 25
click at [601, 290] on input "Job / Sub-Job Code" at bounding box center [669, 290] width 205 height 25
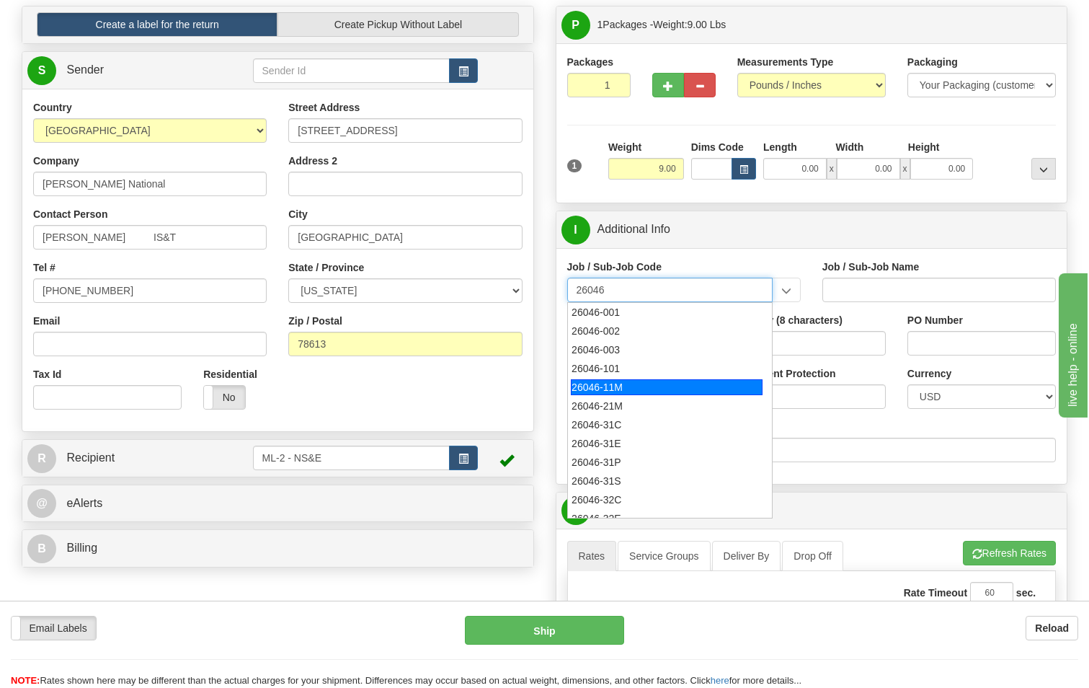
click at [613, 383] on div "26046-11M" at bounding box center [667, 387] width 192 height 16
type input "26046-11M"
type input "MOBILE LAUNCHER 2 - PROJECT MANAGEMENT"
type input "26046-11M"
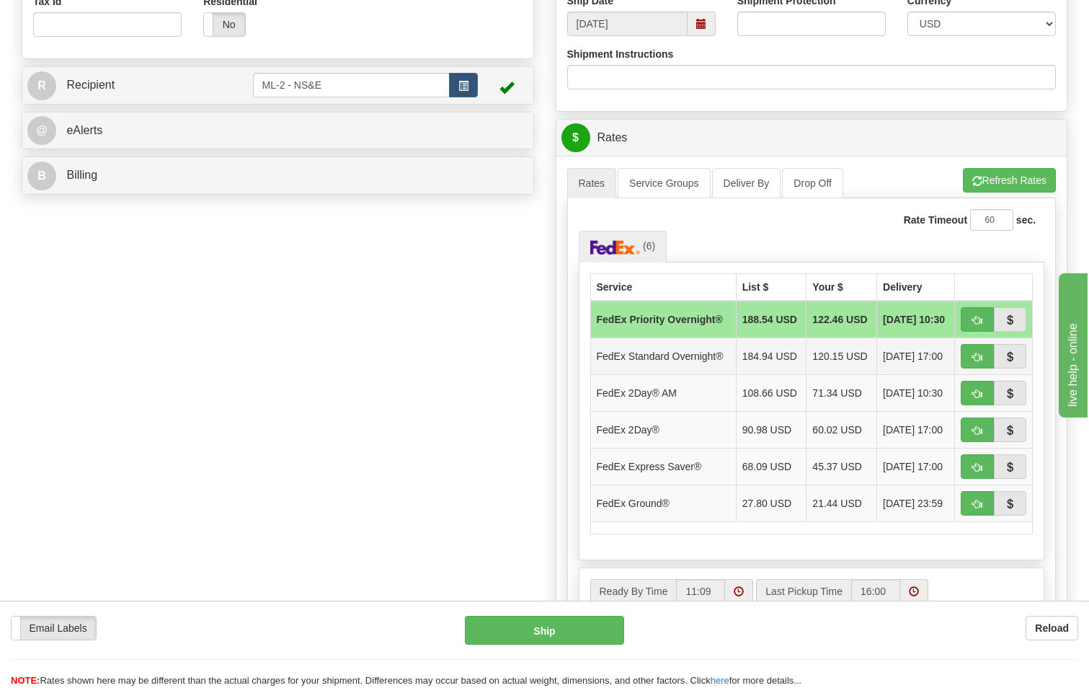
scroll to position [577, 0]
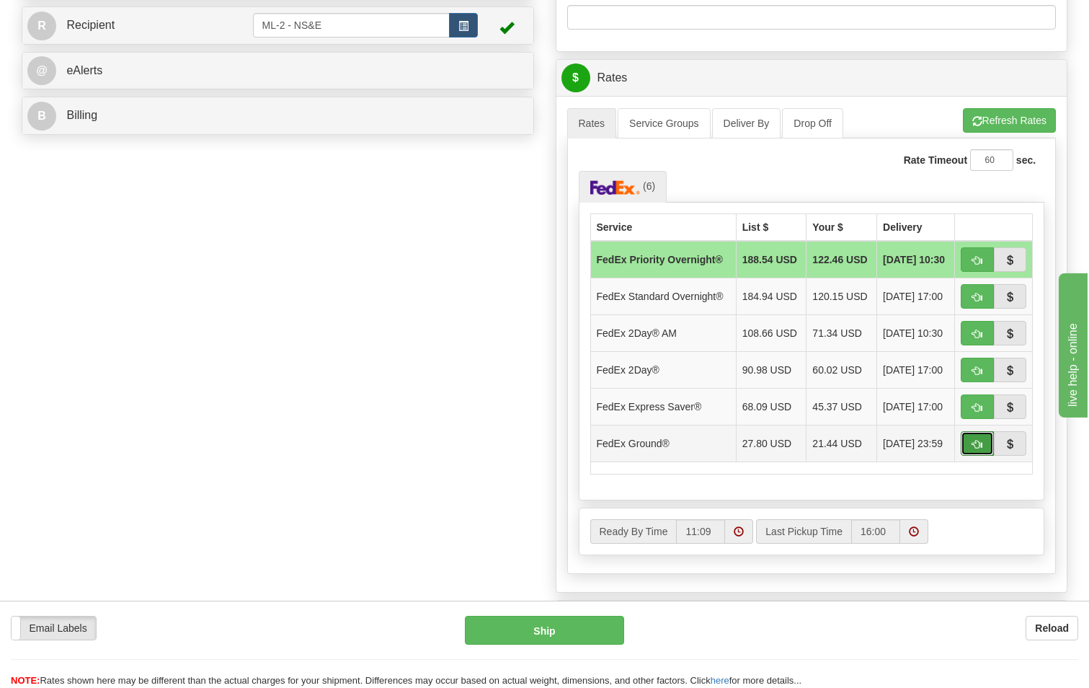
click at [979, 449] on span "button" at bounding box center [977, 444] width 10 height 9
type input "92"
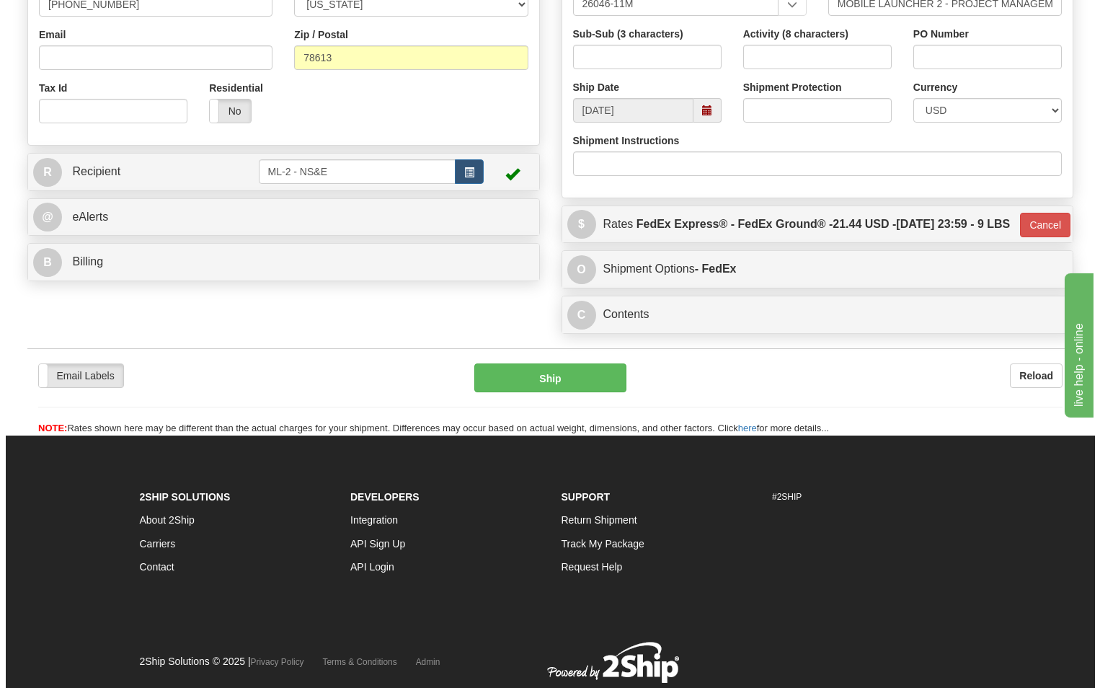
scroll to position [505, 0]
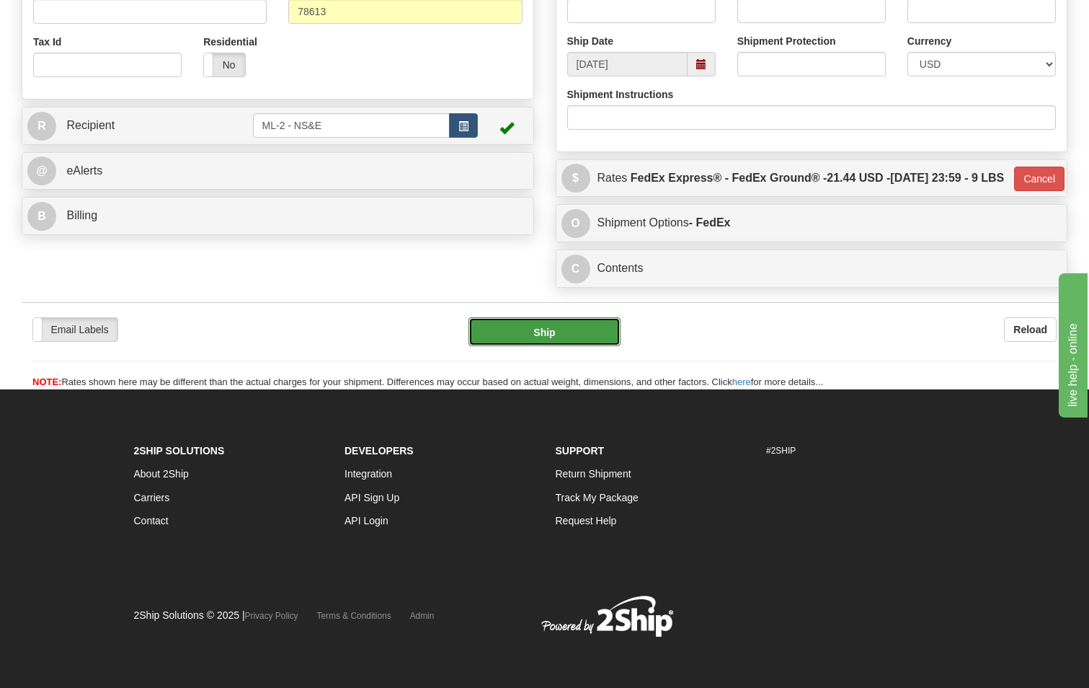
click at [558, 329] on button "Ship" at bounding box center [545, 331] width 153 height 29
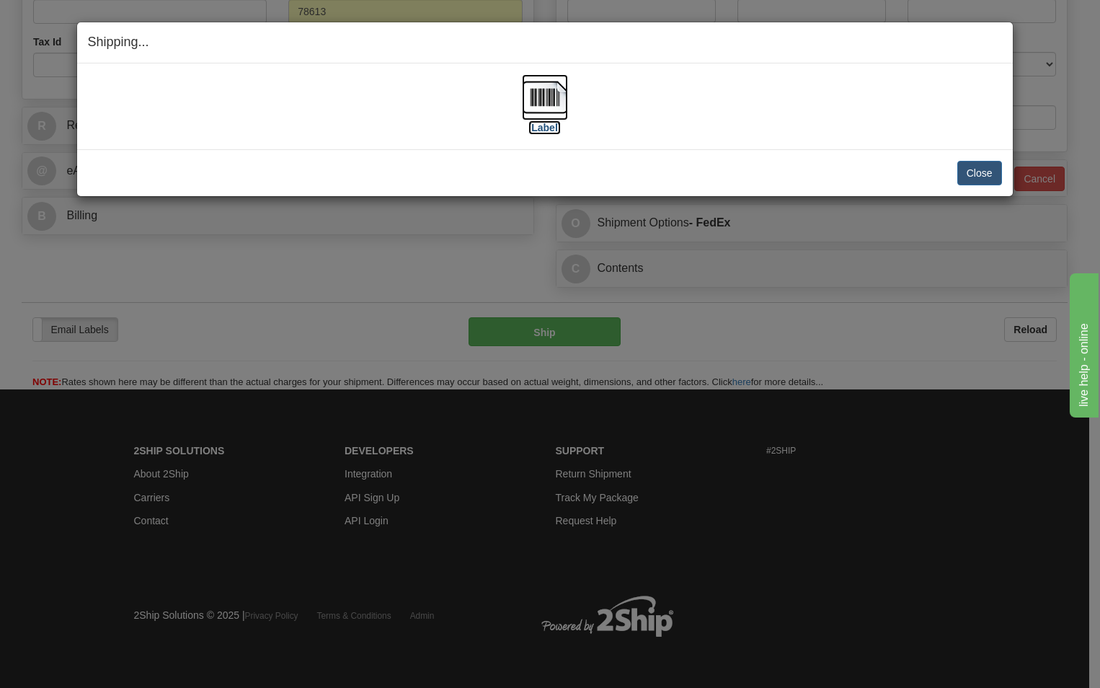
click at [546, 128] on label "[Label]" at bounding box center [544, 127] width 33 height 14
